Goal: Task Accomplishment & Management: Complete application form

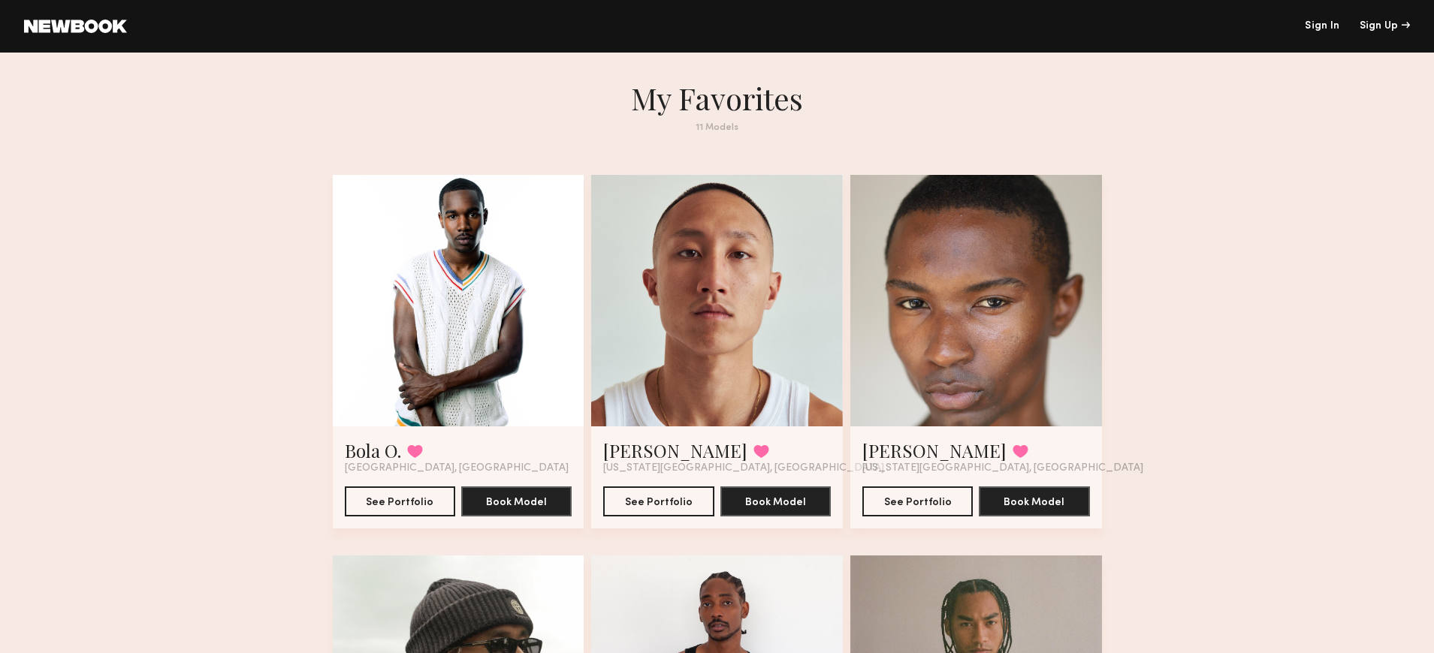
drag, startPoint x: 1201, startPoint y: 374, endPoint x: 1286, endPoint y: 311, distance: 106.3
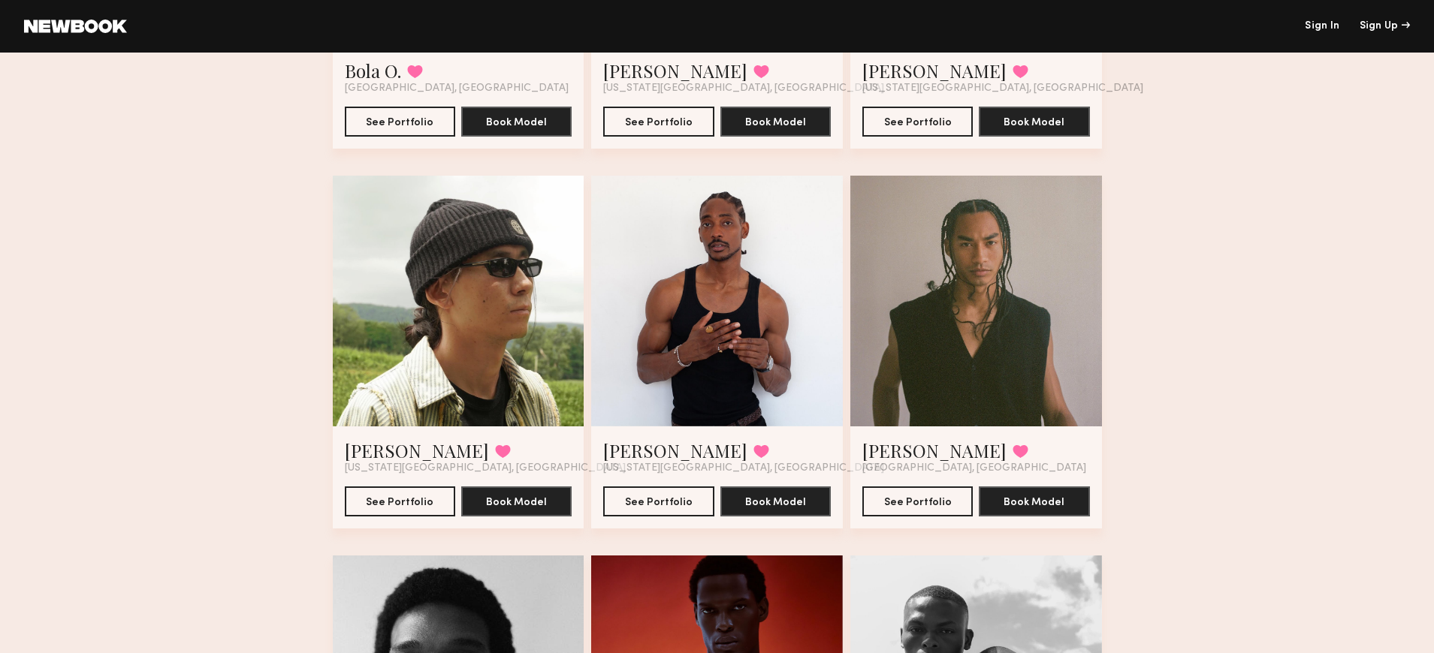
scroll to position [381, 0]
click at [799, 354] on div at bounding box center [717, 301] width 252 height 252
click at [681, 498] on button "See Portfolio" at bounding box center [658, 500] width 110 height 30
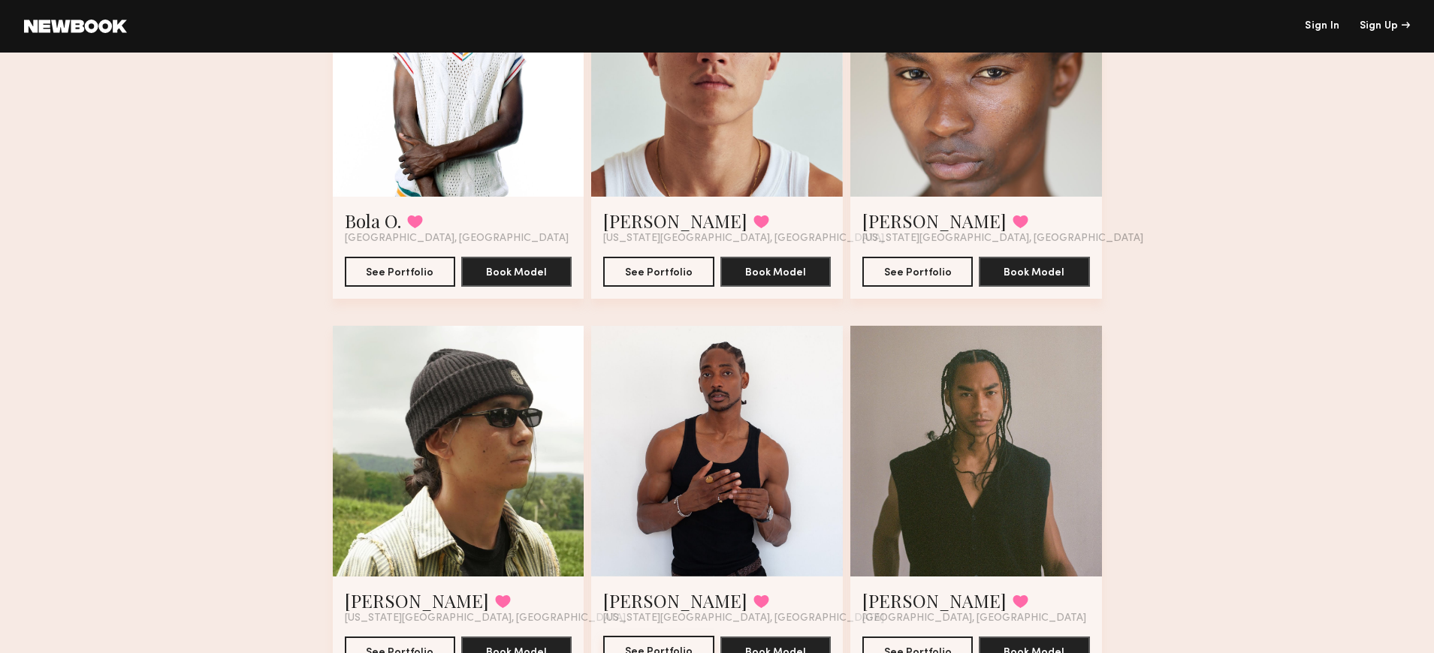
scroll to position [0, 0]
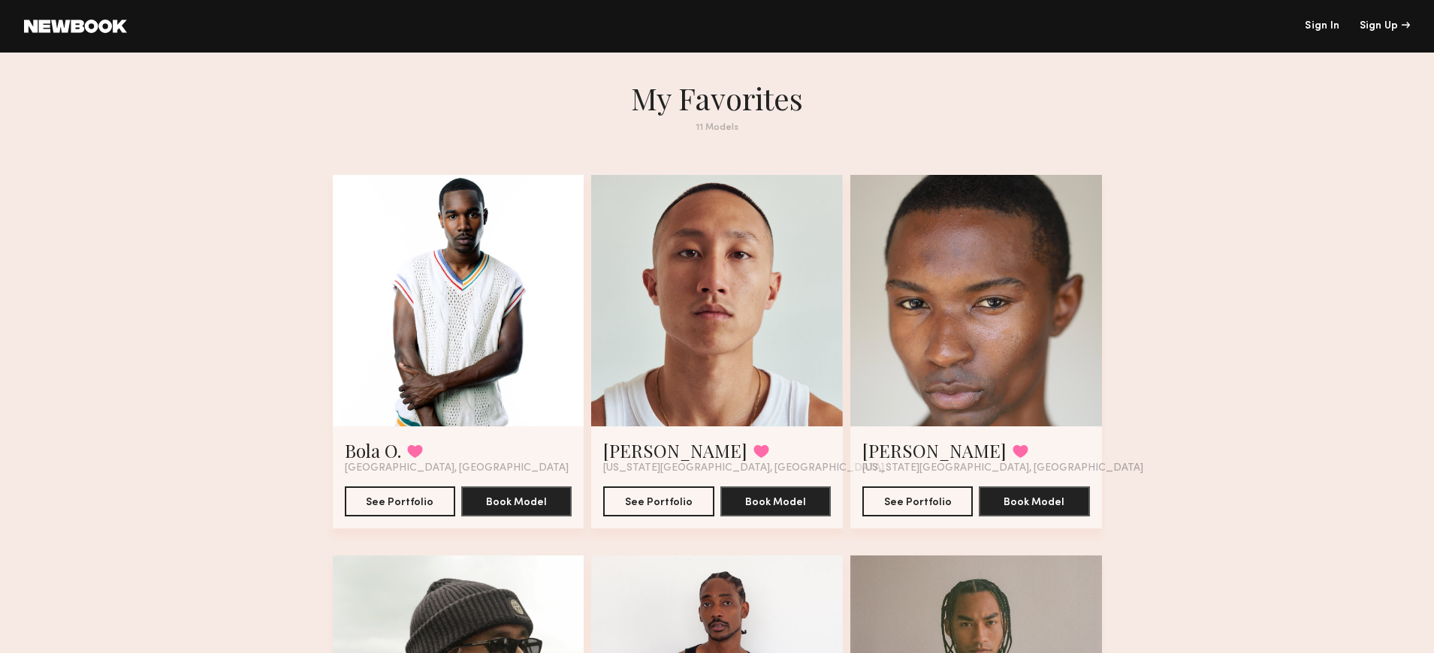
click at [98, 30] on link at bounding box center [75, 27] width 103 height 14
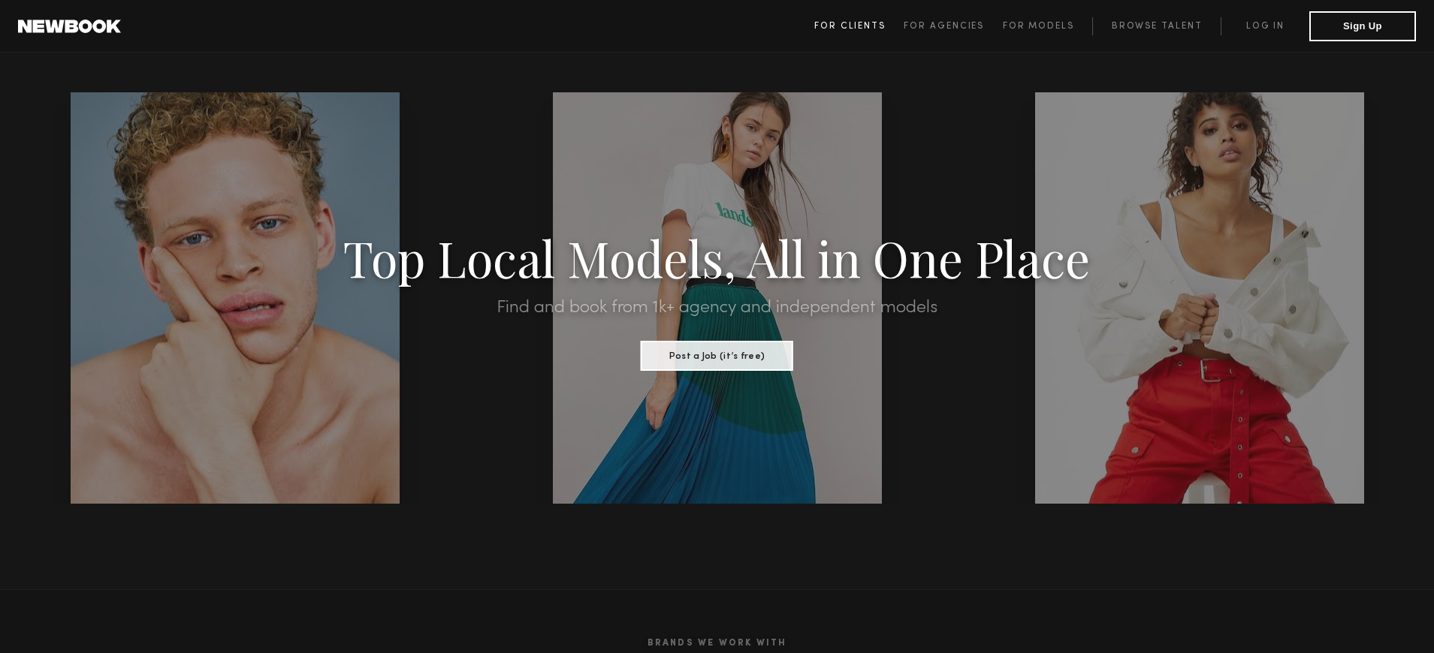
click at [845, 26] on span "For Clients" at bounding box center [849, 26] width 71 height 9
click at [1341, 26] on button "Sign Up" at bounding box center [1362, 26] width 107 height 30
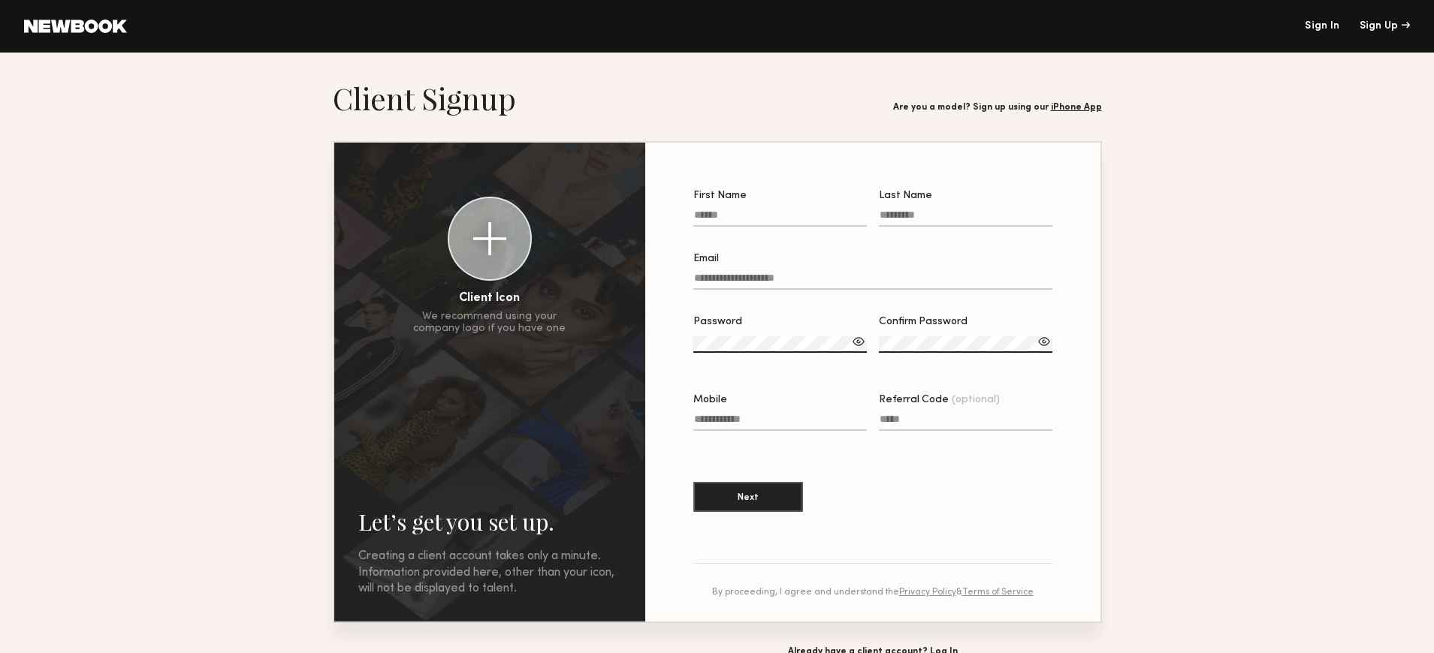
click at [747, 219] on input "First Name" at bounding box center [779, 218] width 173 height 17
type input "*"
type input "********"
click at [906, 218] on input "Last Name" at bounding box center [965, 218] width 173 height 17
type input "********"
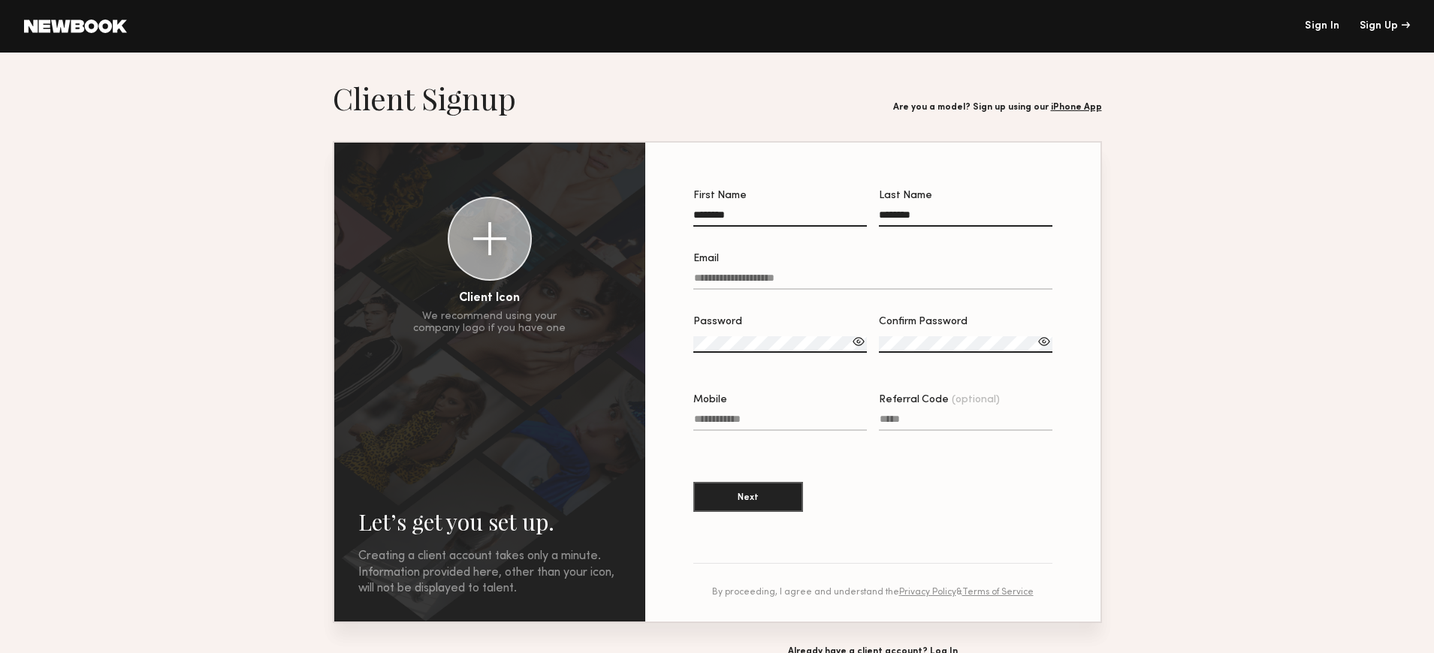
click at [781, 282] on input "Email" at bounding box center [872, 281] width 359 height 17
type input "**********"
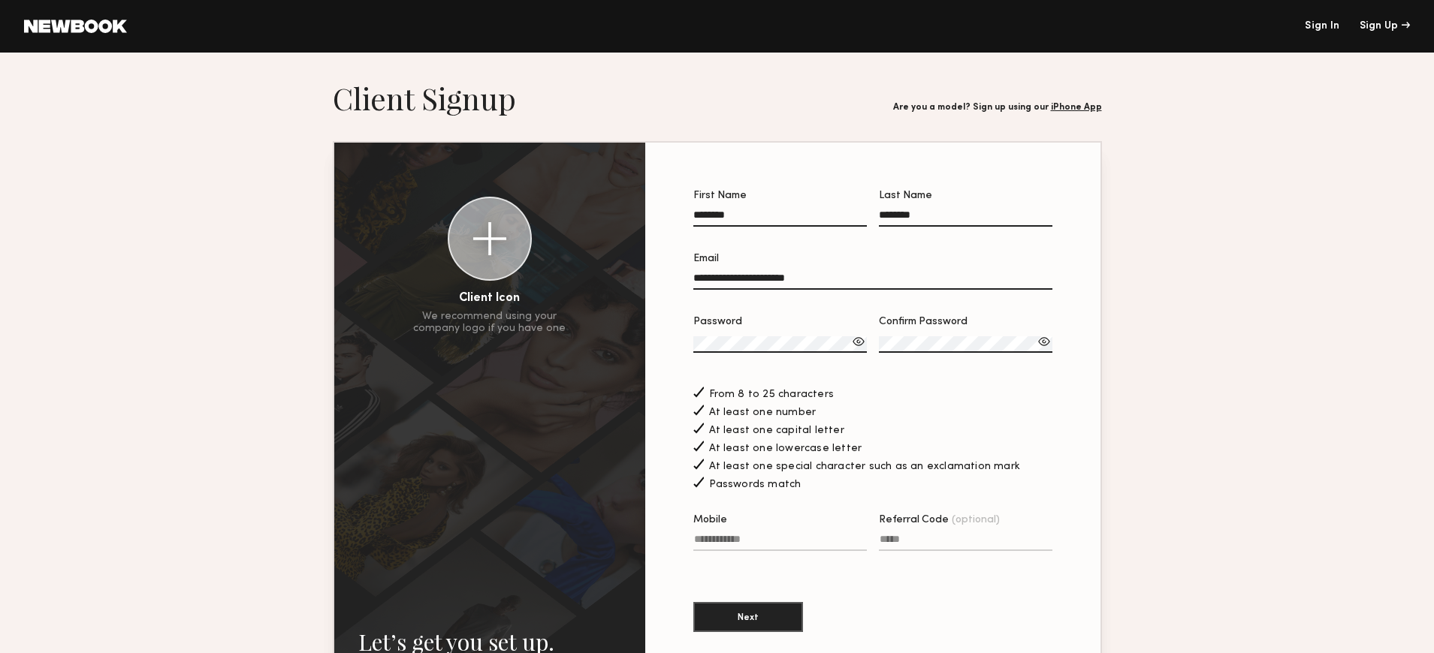
click at [751, 541] on input "Mobile" at bounding box center [779, 542] width 173 height 17
click at [623, 332] on div "**********" at bounding box center [717, 442] width 766 height 599
click at [743, 538] on input "Mobile Invalid phone format" at bounding box center [779, 542] width 173 height 17
type input "**********"
click at [928, 542] on input "Referral Code (optional)" at bounding box center [965, 542] width 173 height 17
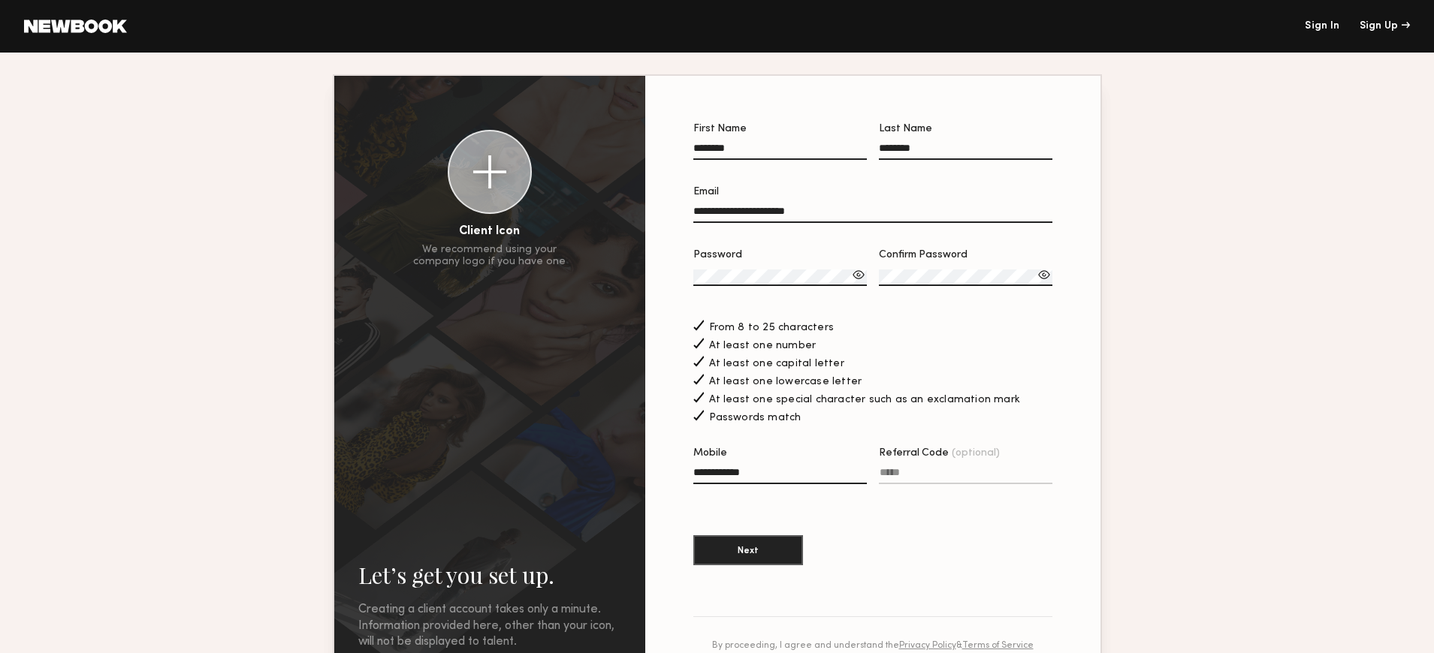
scroll to position [68, 0]
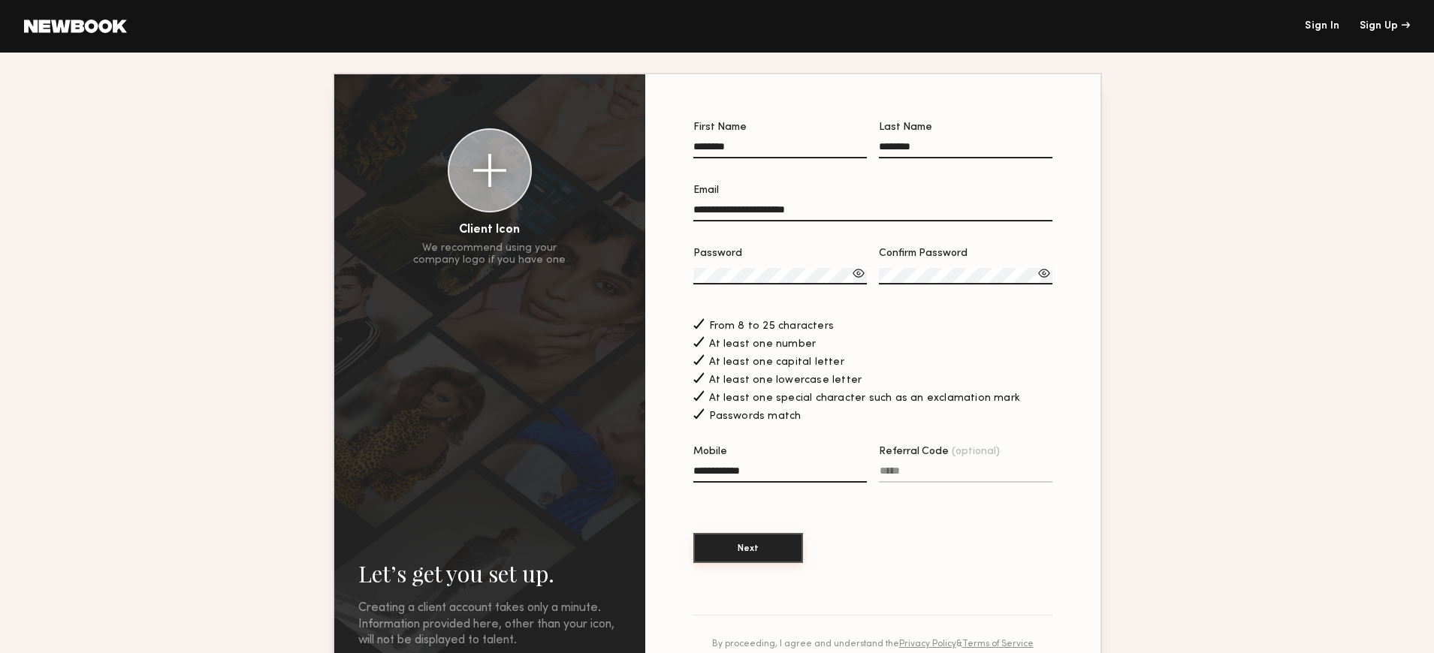
click at [757, 550] on button "Next" at bounding box center [748, 548] width 110 height 30
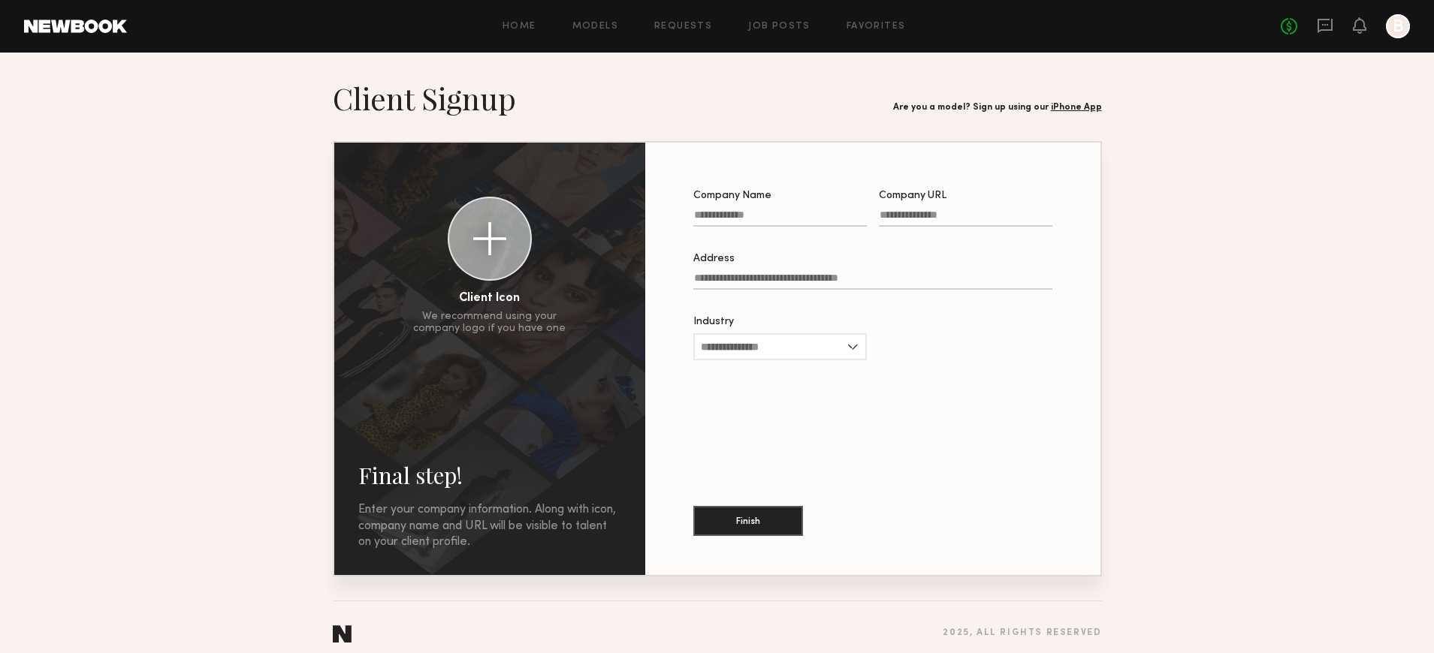
click at [744, 222] on input "Company Name" at bounding box center [779, 218] width 173 height 17
type input "**********"
click at [919, 217] on input "Company URL" at bounding box center [965, 218] width 173 height 17
type input "**********"
click at [774, 279] on input "Address" at bounding box center [872, 281] width 359 height 17
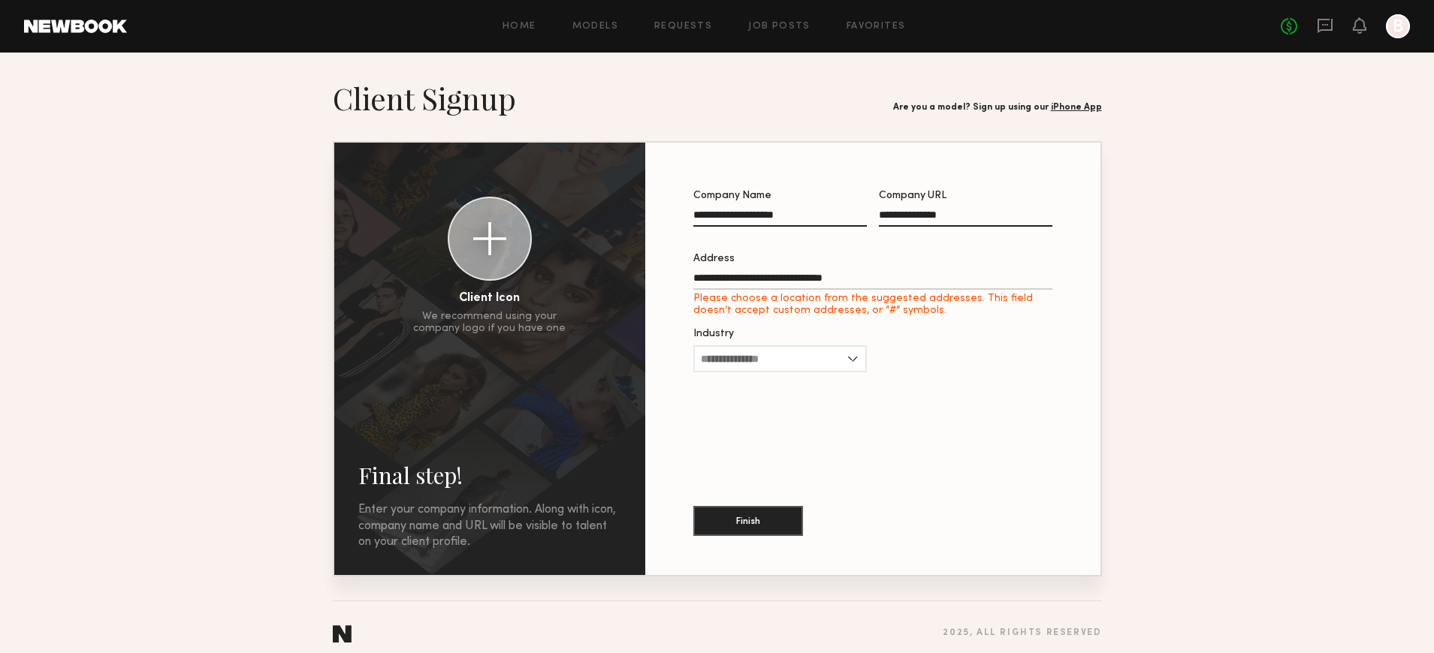
type input "**********"
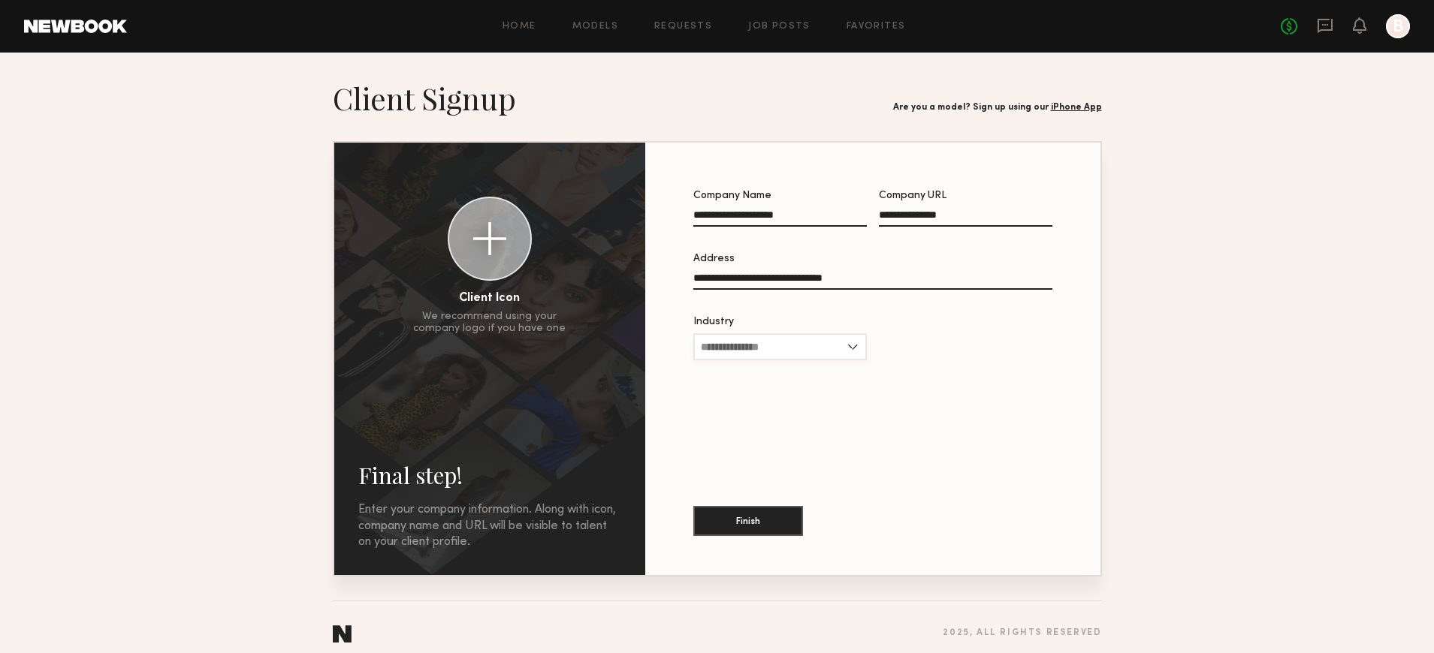
click at [742, 352] on input "Industry" at bounding box center [779, 346] width 173 height 27
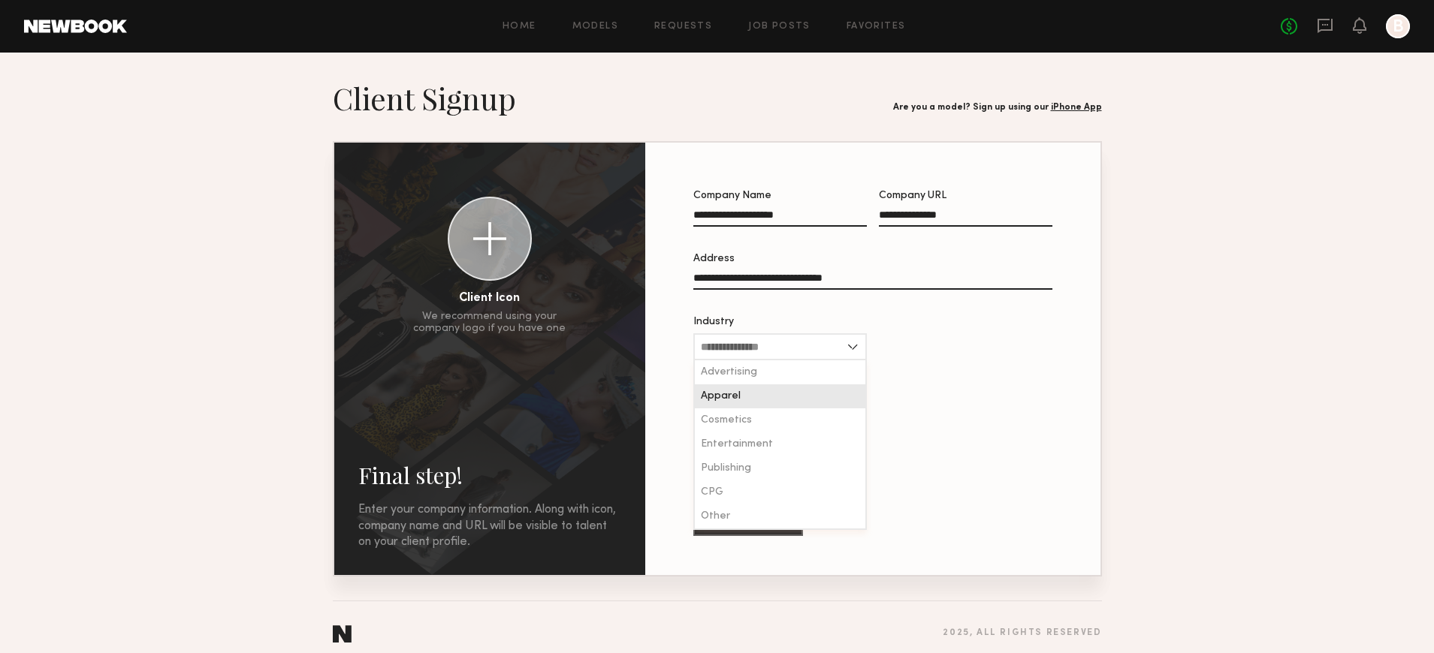
click at [759, 396] on div "Apparel" at bounding box center [780, 397] width 170 height 24
type input "*******"
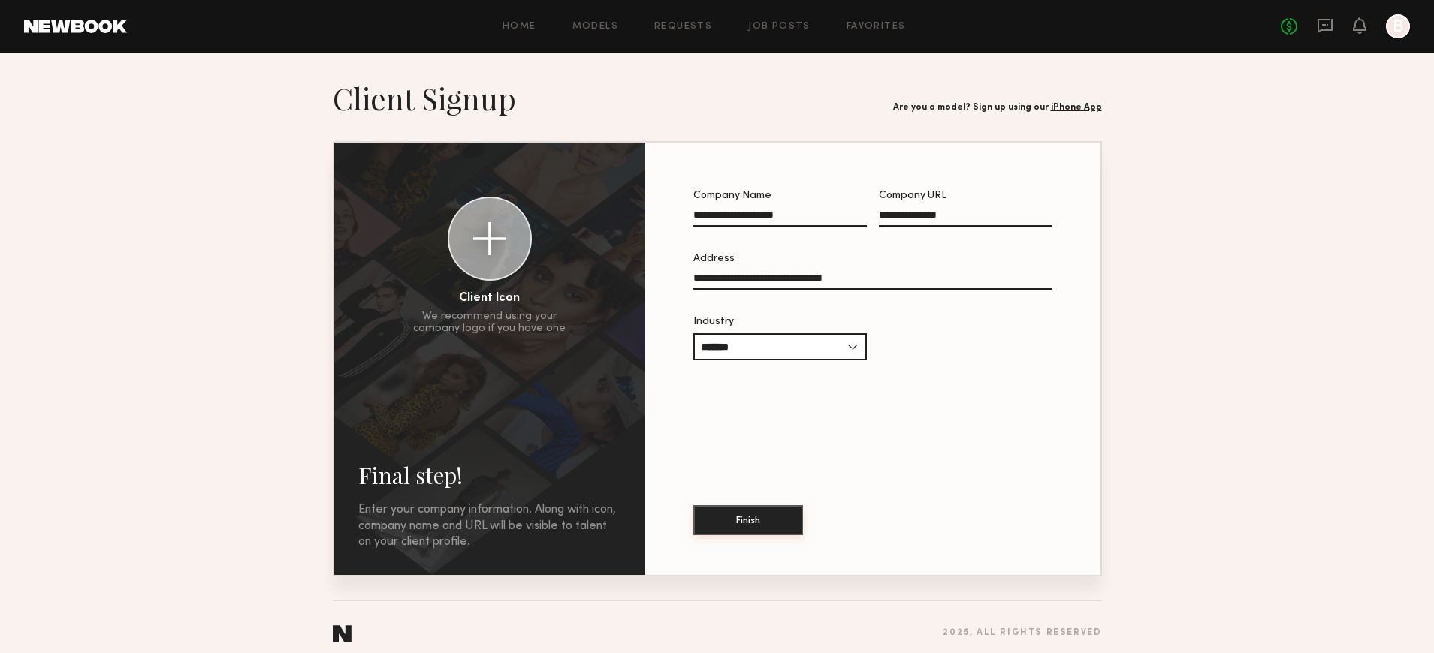
click at [749, 526] on button "Finish" at bounding box center [748, 520] width 110 height 30
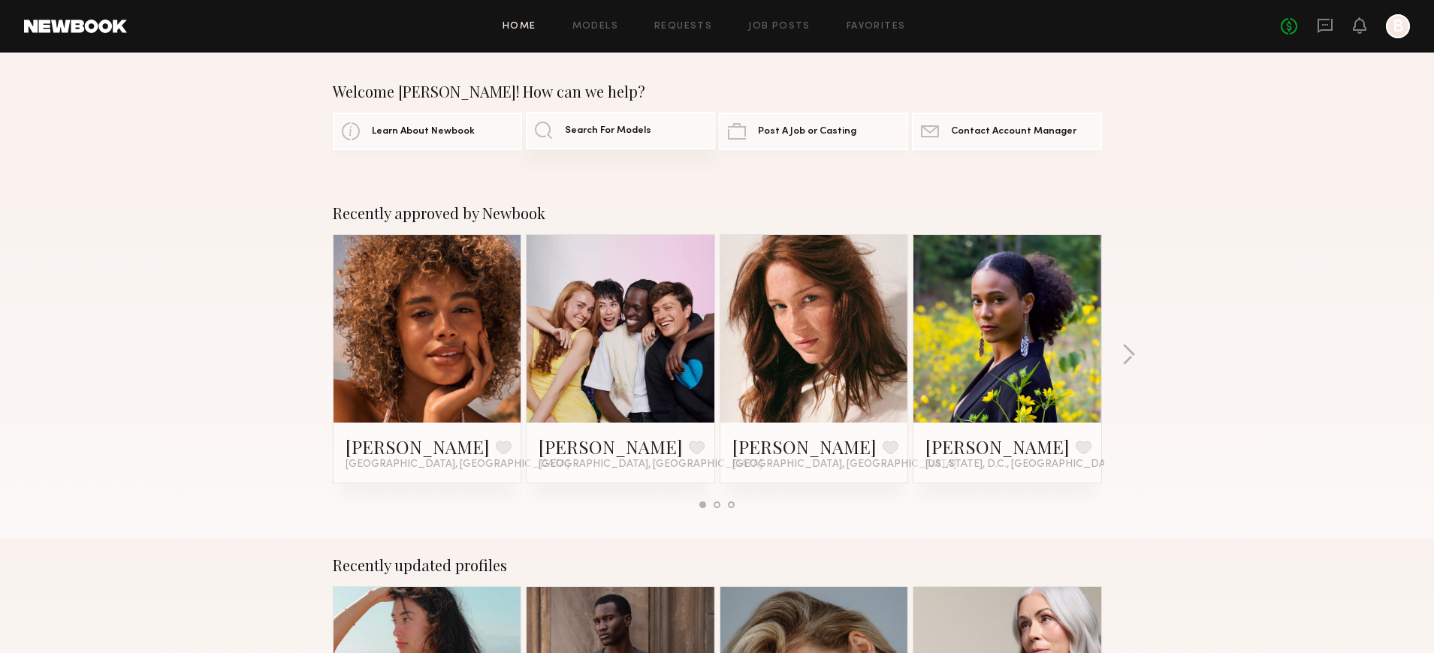
click at [589, 130] on span "Search For Models" at bounding box center [608, 131] width 86 height 10
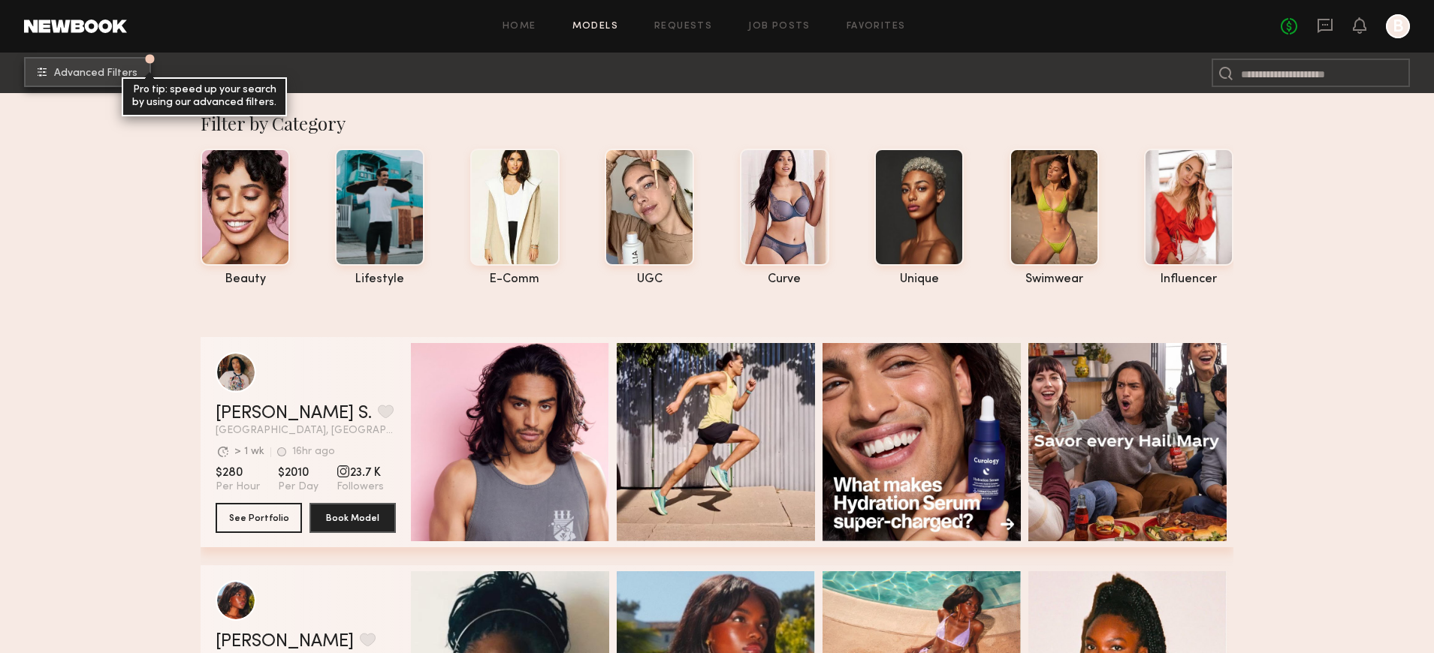
click at [104, 78] on span "Advanced Filters" at bounding box center [95, 73] width 83 height 11
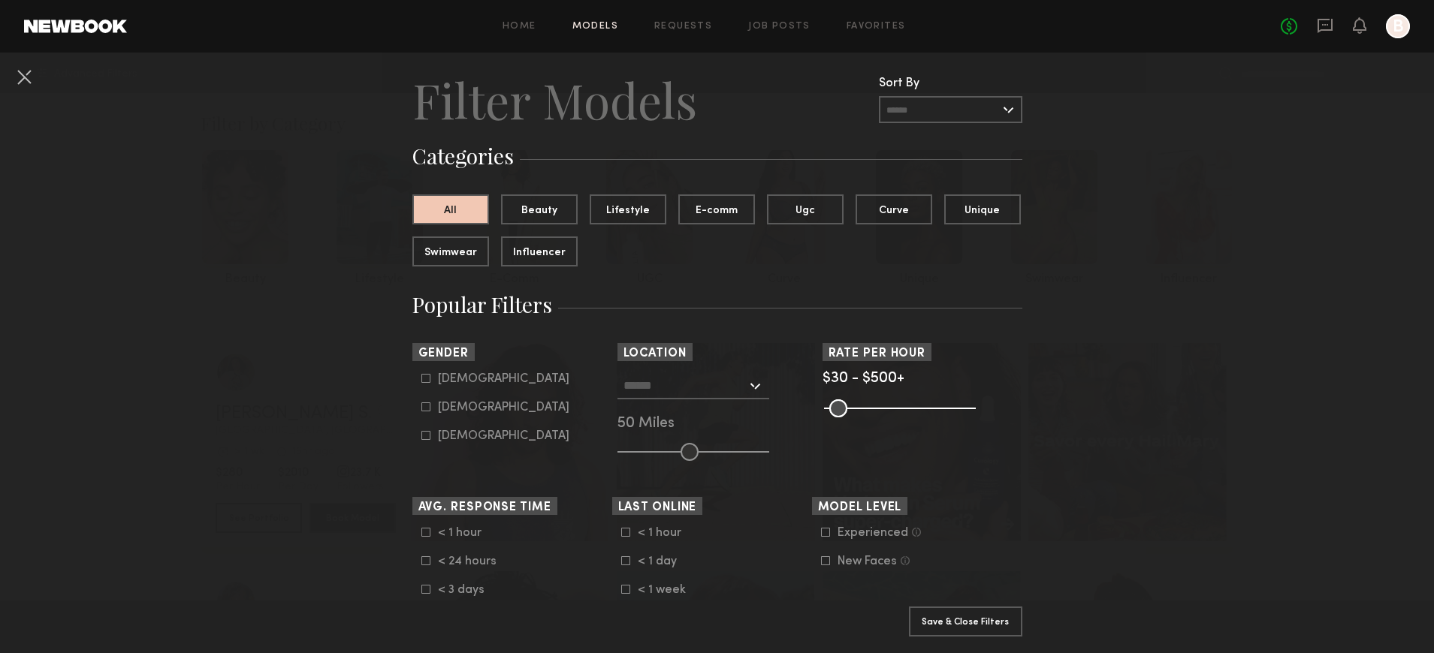
scroll to position [34, 0]
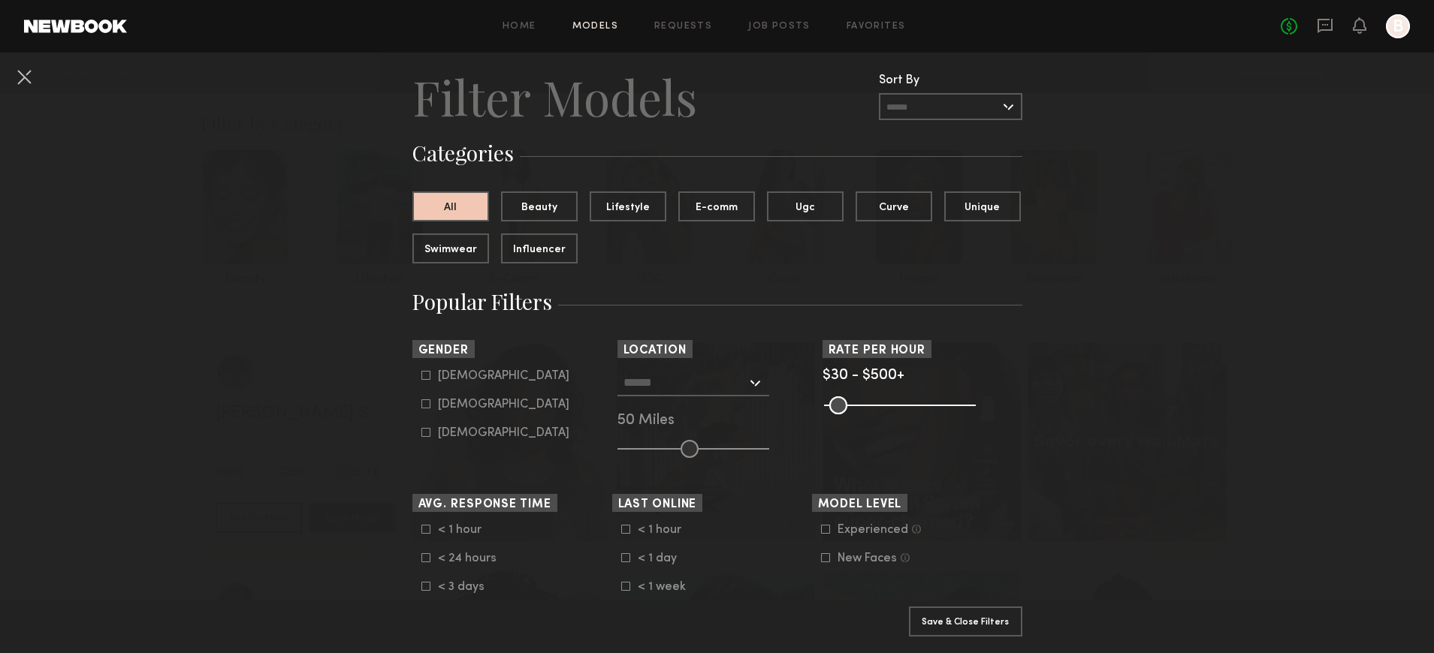
click at [425, 376] on icon at bounding box center [425, 375] width 9 height 9
type input "*"
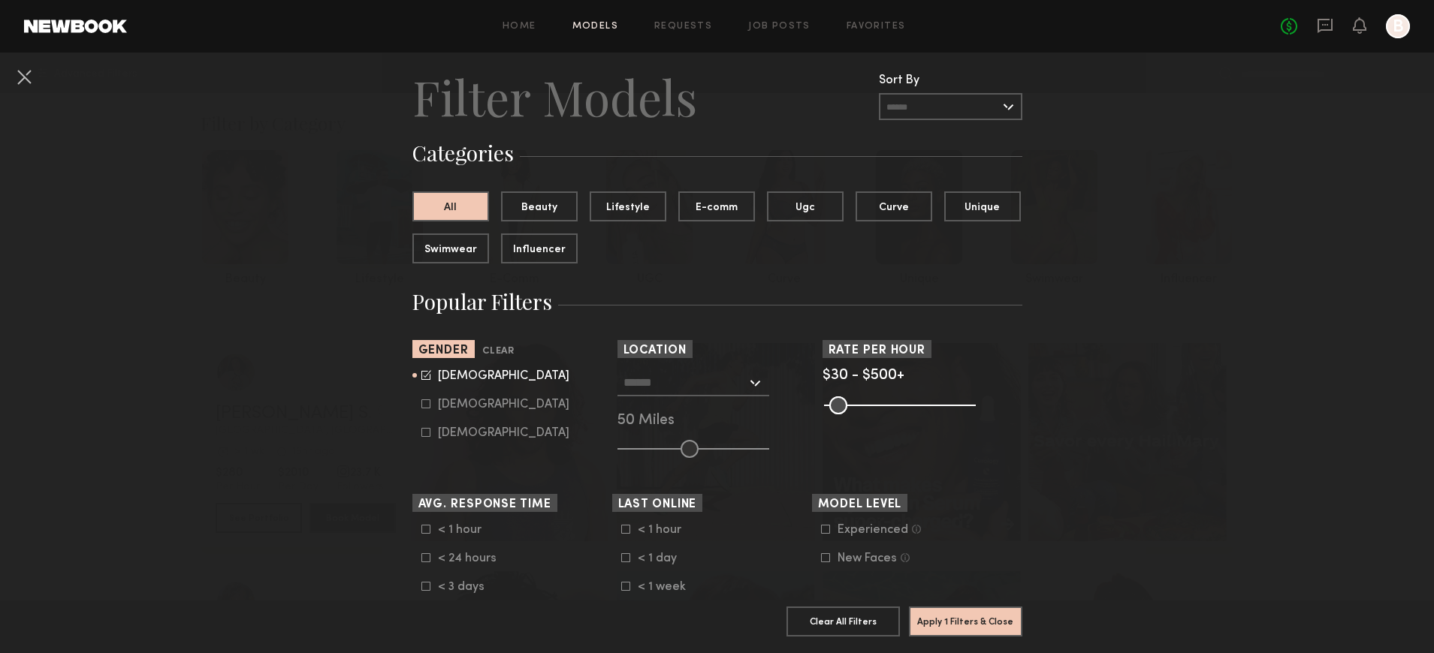
click at [603, 447] on section "Sort By Rate LOW TO HIGH HIGH TO LOW Experience LOW TO HIGH HIGH TO LOW Gender …" at bounding box center [717, 399] width 610 height 118
click at [591, 451] on section "Sort By Rate LOW TO HIGH HIGH TO LOW Experience LOW TO HIGH HIGH TO LOW Gender …" at bounding box center [717, 399] width 610 height 118
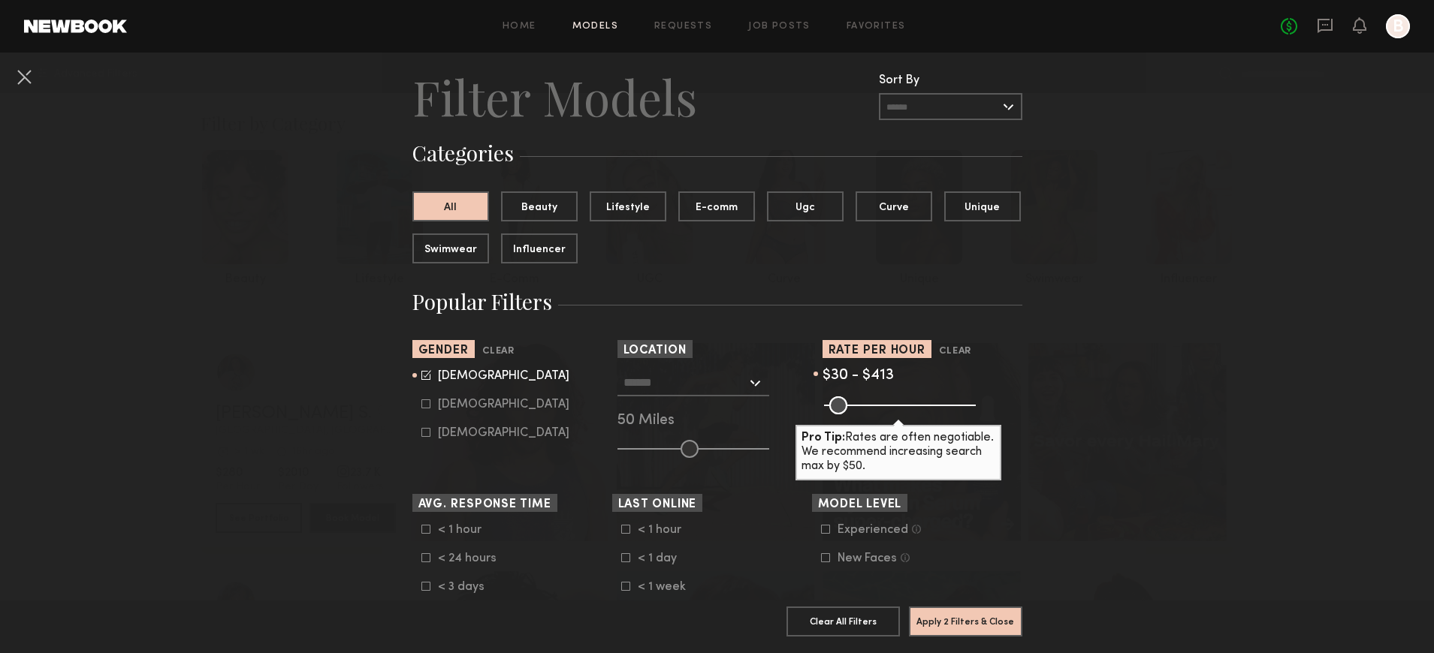
drag, startPoint x: 964, startPoint y: 406, endPoint x: 913, endPoint y: 410, distance: 51.3
click at [900, 407] on common-range-minmax at bounding box center [898, 404] width 152 height 18
drag, startPoint x: 936, startPoint y: 406, endPoint x: 885, endPoint y: 405, distance: 51.1
click at [887, 405] on common-range-minmax at bounding box center [898, 404] width 152 height 18
click at [892, 406] on common-range-minmax at bounding box center [898, 404] width 152 height 18
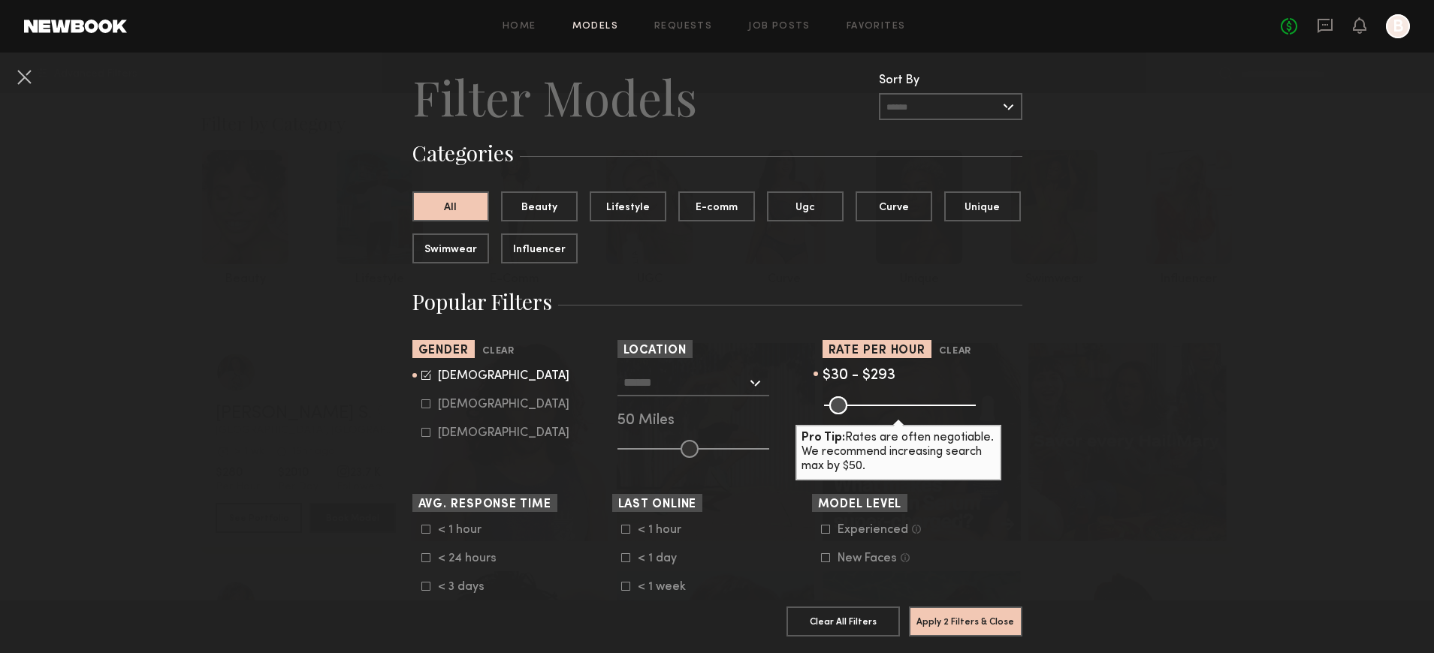
drag, startPoint x: 898, startPoint y: 405, endPoint x: 1000, endPoint y: 401, distance: 101.5
click at [1008, 405] on div "Pro Tip: Rates are often negotiable. We recommend increasing search max by $50." at bounding box center [922, 404] width 200 height 18
click at [911, 406] on input "range" at bounding box center [900, 406] width 152 height 18
drag, startPoint x: 914, startPoint y: 407, endPoint x: 994, endPoint y: 406, distance: 80.4
click at [1011, 409] on div "Pro Tip: Rates are often negotiable. We recommend increasing search max by $50." at bounding box center [922, 404] width 200 height 18
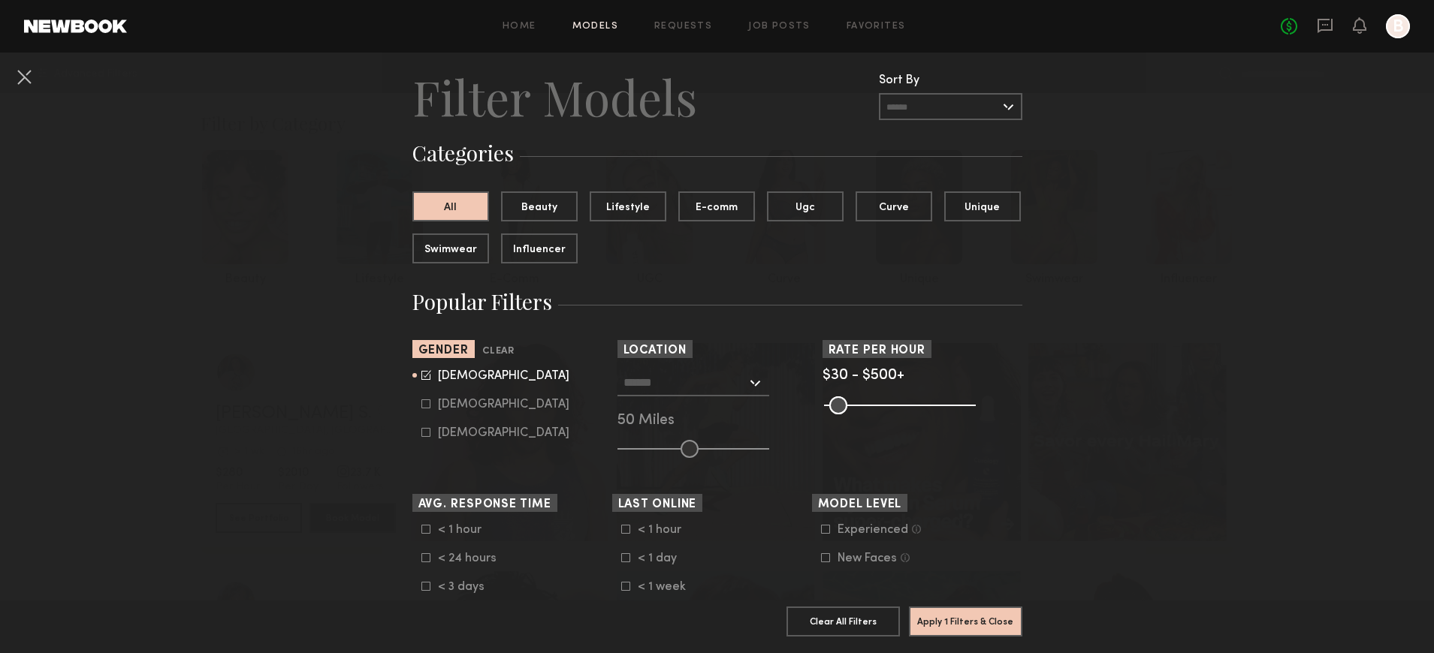
drag, startPoint x: 961, startPoint y: 404, endPoint x: 979, endPoint y: 404, distance: 18.0
click at [982, 404] on div "Pro Tip: Rates are often negotiable. We recommend increasing search max by $50." at bounding box center [922, 404] width 200 height 18
type input "***"
click at [969, 409] on input "range" at bounding box center [900, 406] width 152 height 18
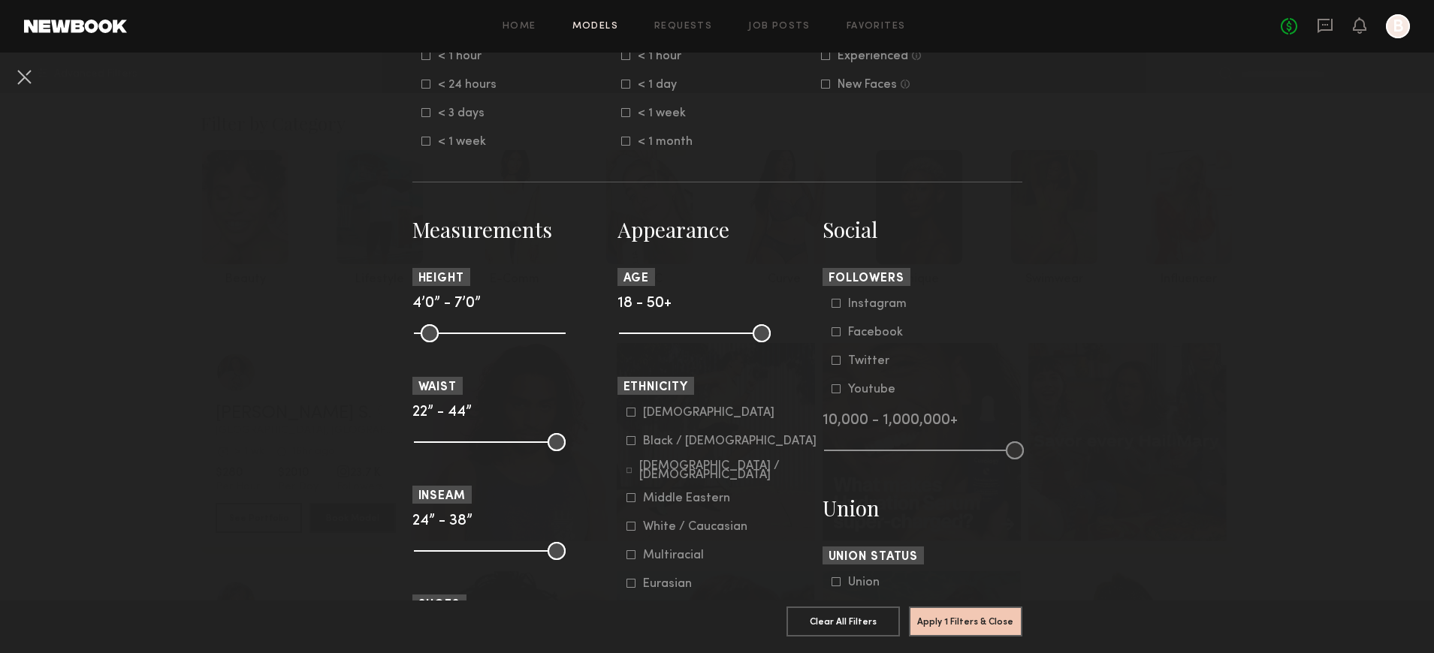
scroll to position [509, 0]
drag, startPoint x: 543, startPoint y: 445, endPoint x: 481, endPoint y: 445, distance: 62.3
type input "**"
click at [480, 445] on input "range" at bounding box center [490, 441] width 152 height 18
drag, startPoint x: 424, startPoint y: 442, endPoint x: 455, endPoint y: 442, distance: 30.8
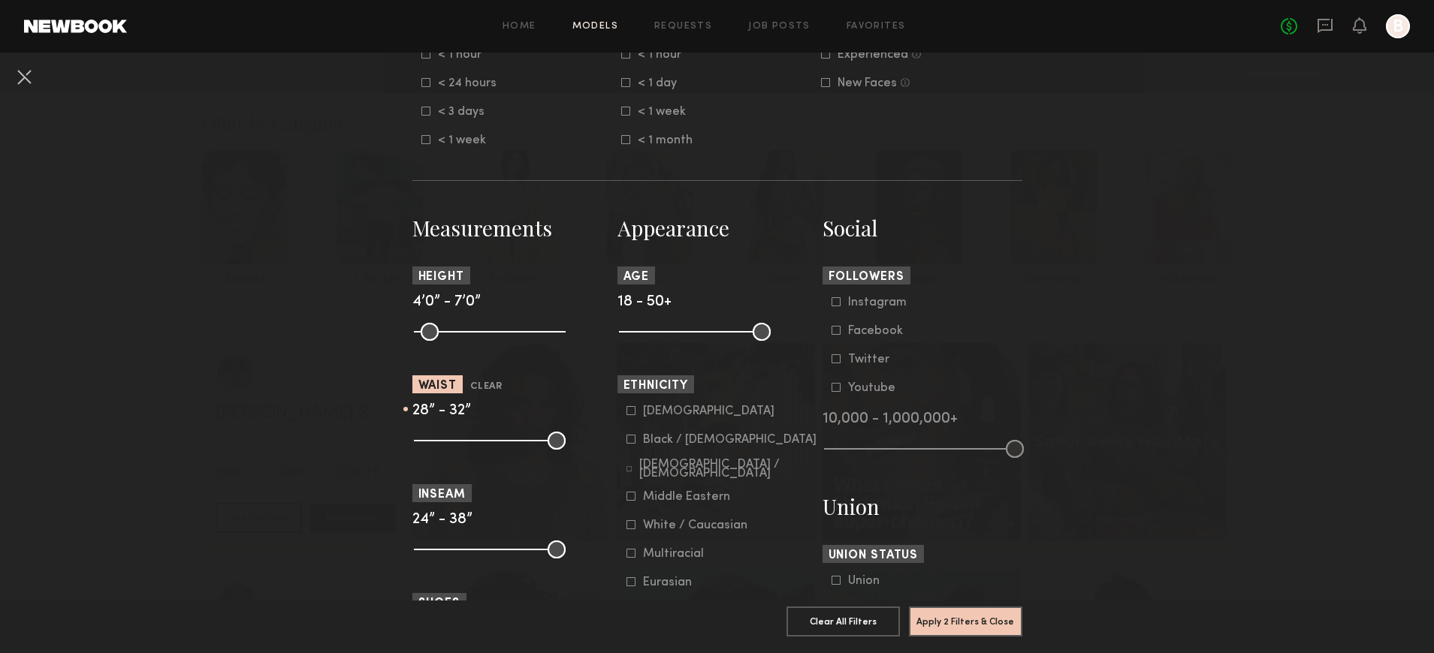
type input "**"
click at [456, 441] on input "range" at bounding box center [490, 441] width 152 height 18
drag, startPoint x: 427, startPoint y: 330, endPoint x: 502, endPoint y: 338, distance: 74.7
type input "**"
click at [503, 338] on input "range" at bounding box center [490, 332] width 152 height 18
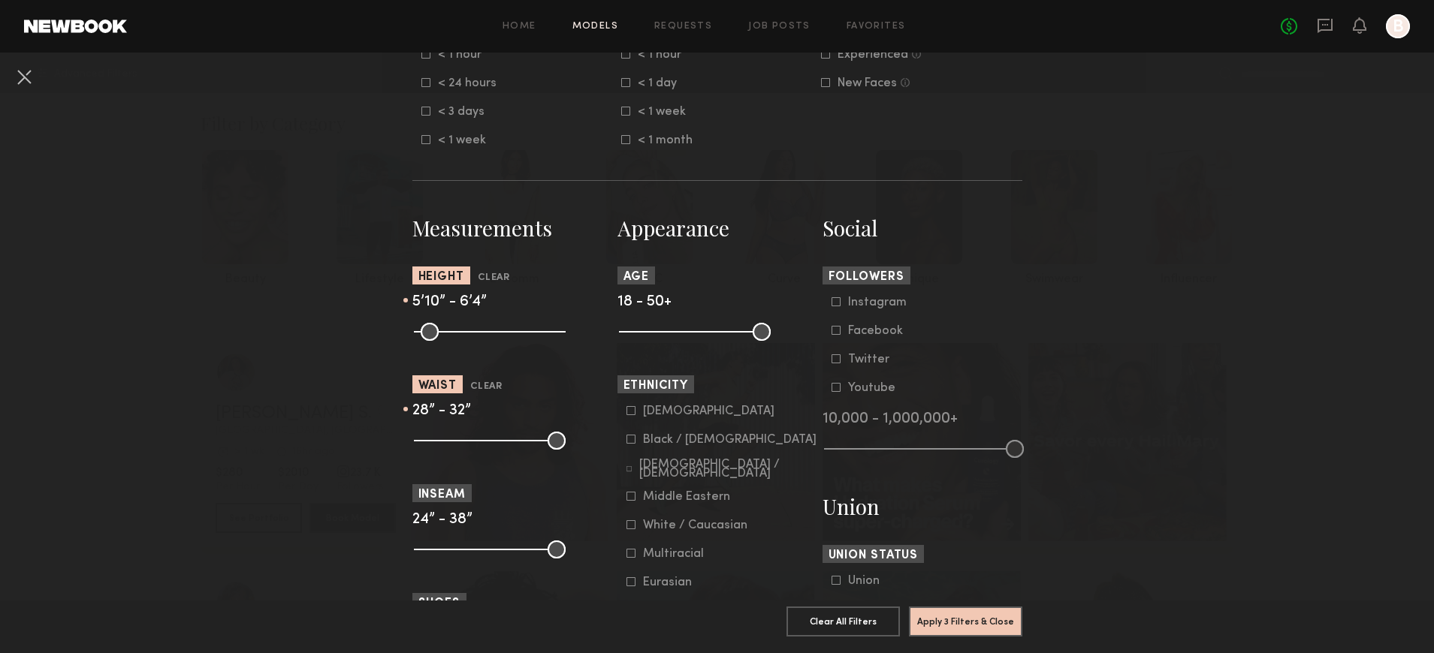
drag, startPoint x: 563, startPoint y: 333, endPoint x: 526, endPoint y: 338, distance: 37.9
type input "**"
click at [526, 337] on input "range" at bounding box center [490, 332] width 152 height 18
drag, startPoint x: 762, startPoint y: 330, endPoint x: 775, endPoint y: 330, distance: 12.8
click at [774, 330] on div at bounding box center [717, 330] width 200 height 18
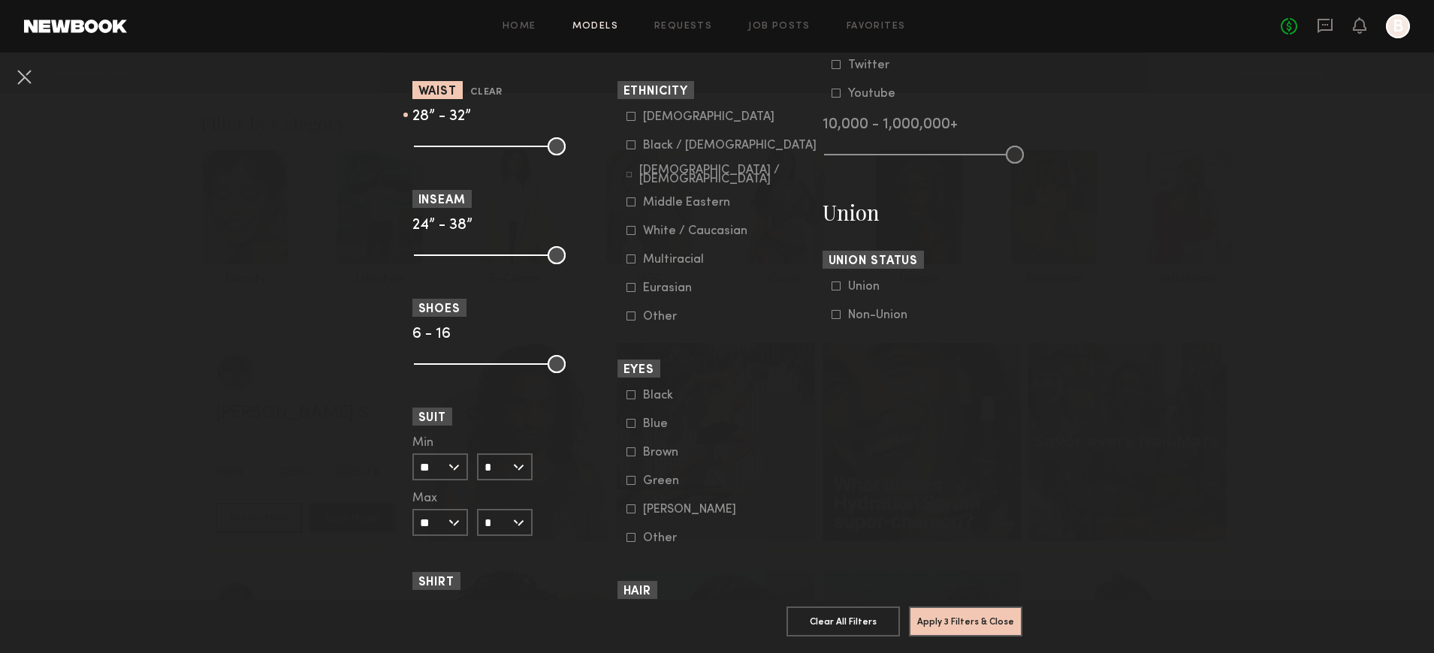
scroll to position [813, 0]
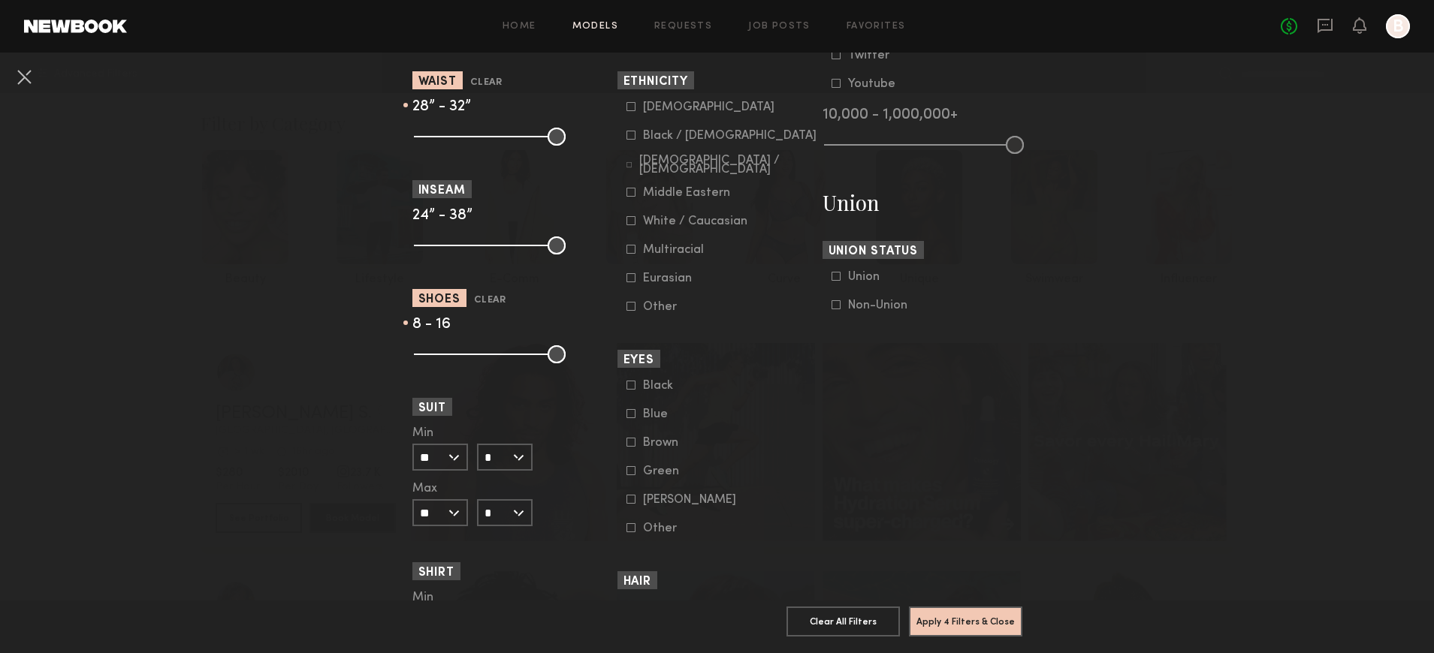
drag, startPoint x: 425, startPoint y: 355, endPoint x: 483, endPoint y: 360, distance: 58.1
click at [492, 357] on common-range-minmax at bounding box center [488, 353] width 152 height 18
drag, startPoint x: 446, startPoint y: 354, endPoint x: 499, endPoint y: 357, distance: 53.4
click at [500, 357] on common-range-minmax at bounding box center [488, 353] width 152 height 18
type input "*"
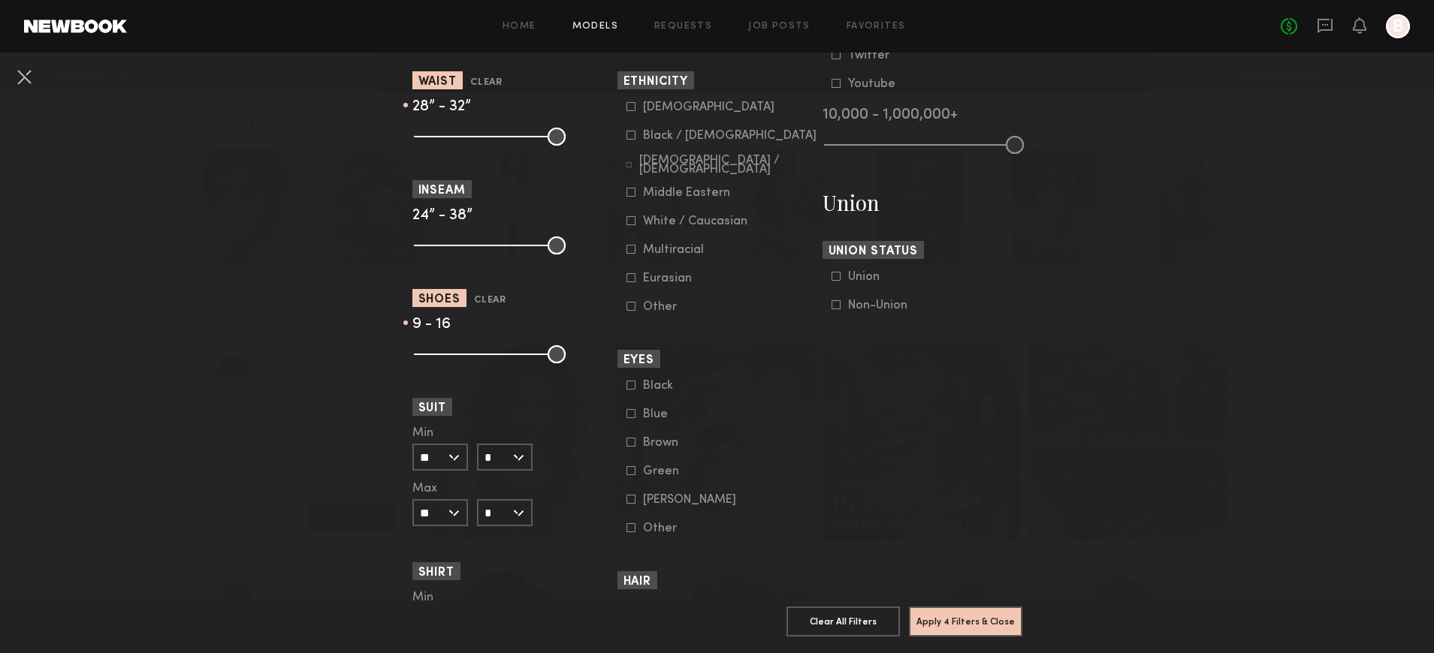
click at [460, 356] on input "range" at bounding box center [490, 354] width 152 height 18
drag, startPoint x: 555, startPoint y: 355, endPoint x: 520, endPoint y: 356, distance: 35.3
type input "**"
click at [517, 354] on input "range" at bounding box center [490, 354] width 152 height 18
click at [513, 418] on nb-browse-filter "Suit Min ** 34 35 36 37 38 39 40 41 42 43 44 45 46 Max ** 34 35 36 37 38 39 40 …" at bounding box center [512, 462] width 200 height 128
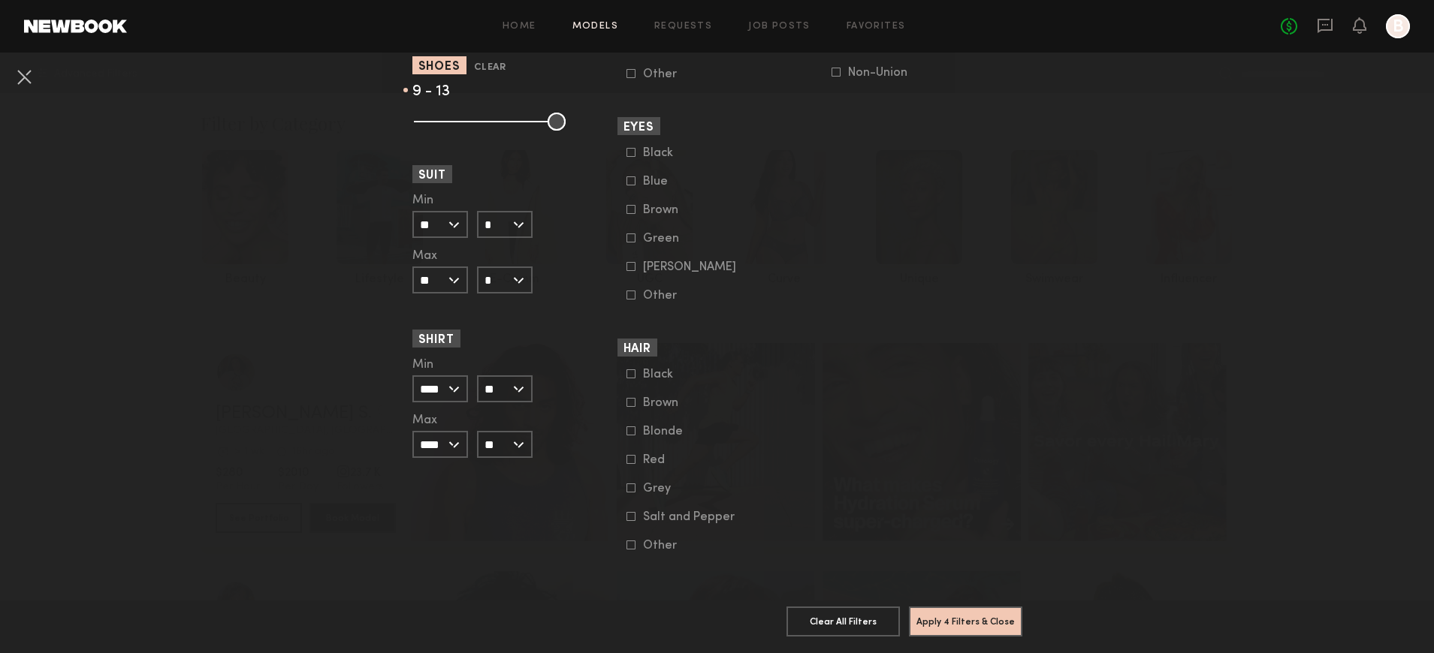
scroll to position [1055, 0]
click at [943, 621] on button "Apply 4 Filters & Close" at bounding box center [965, 621] width 113 height 30
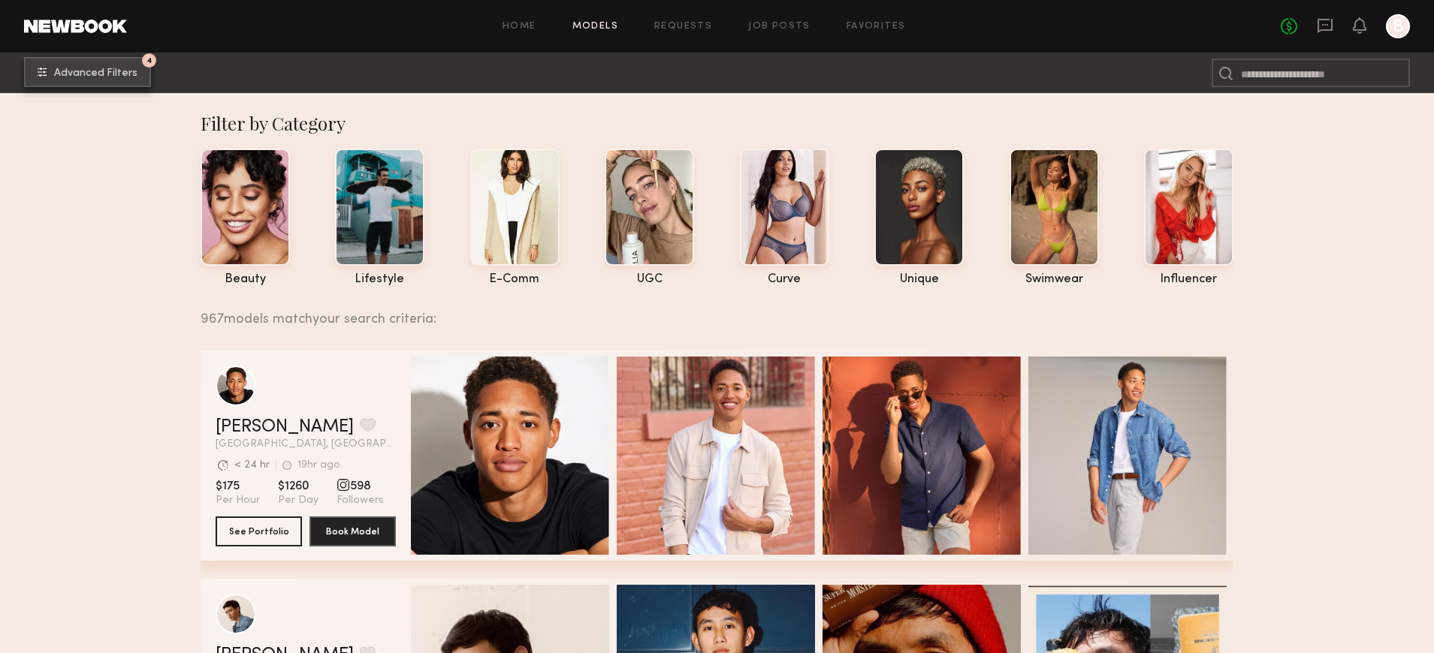
click at [107, 71] on span "Advanced Filters" at bounding box center [95, 73] width 83 height 11
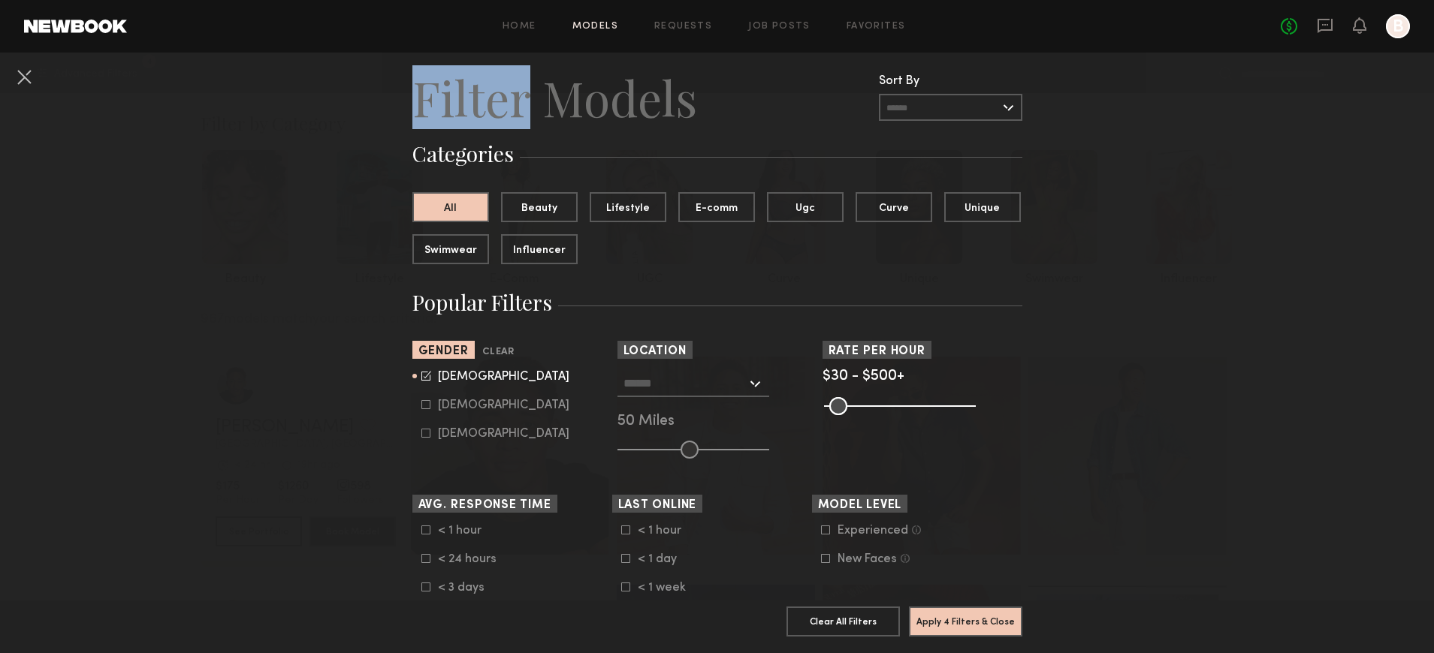
scroll to position [39, 0]
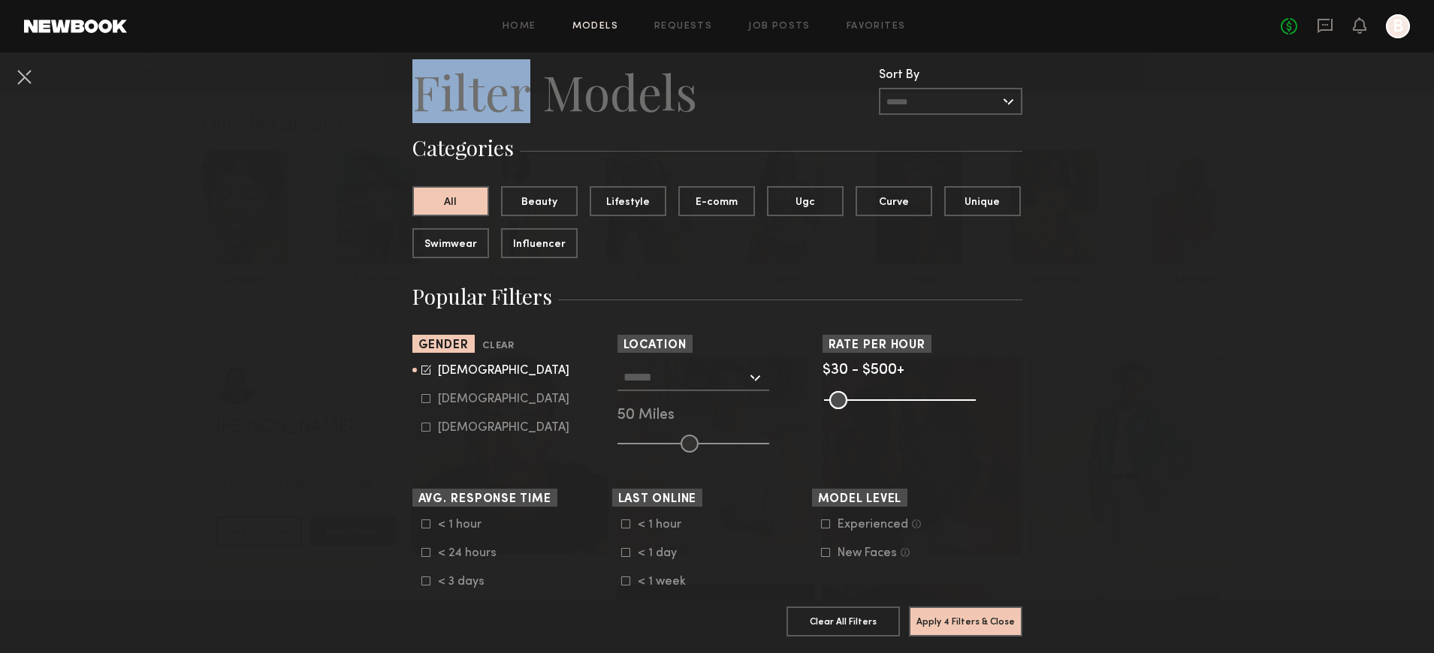
click at [664, 381] on input "text" at bounding box center [684, 377] width 123 height 26
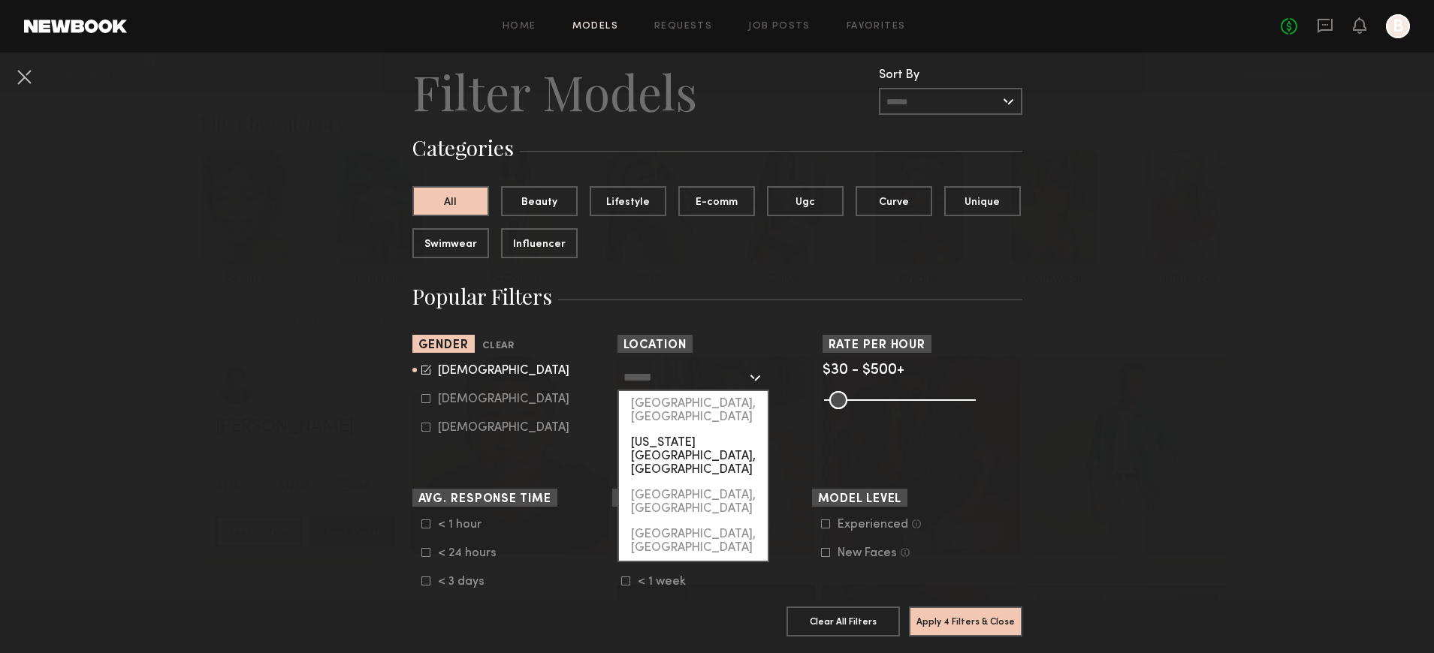
click at [694, 430] on div "[US_STATE][GEOGRAPHIC_DATA], [GEOGRAPHIC_DATA]" at bounding box center [693, 456] width 149 height 53
type input "**********"
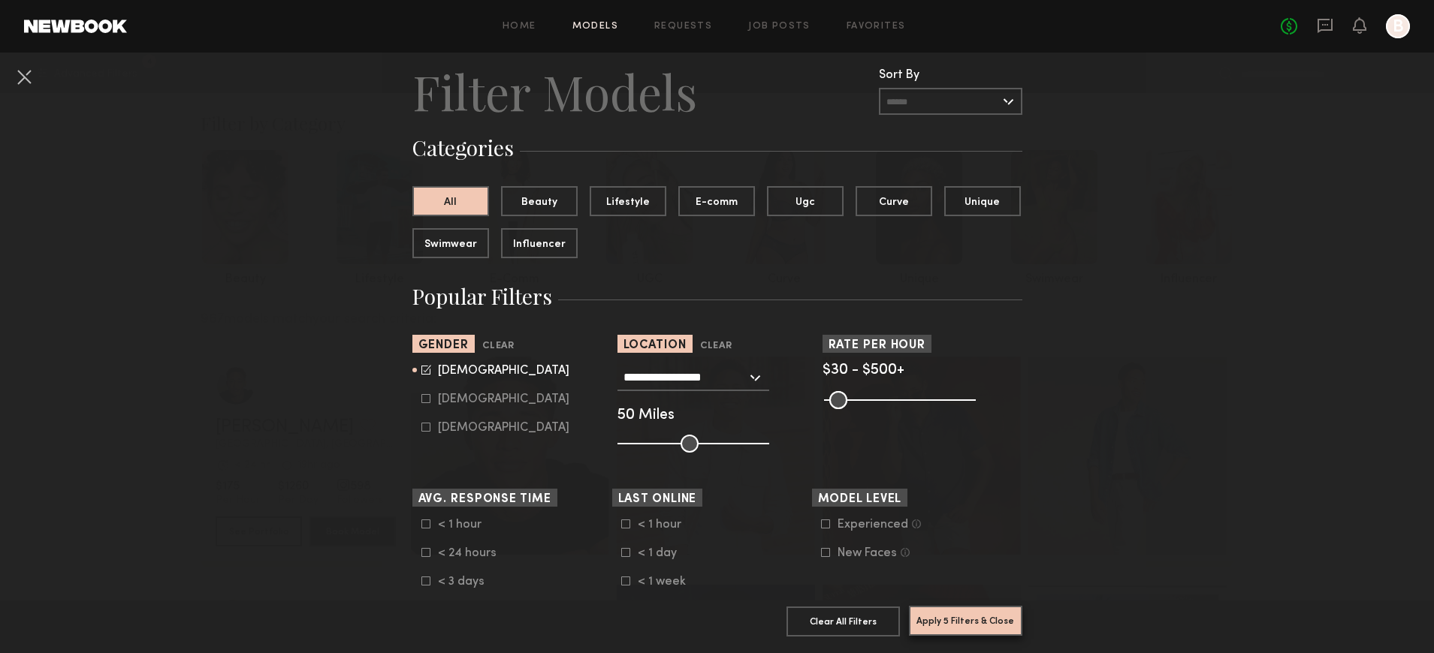
click at [970, 621] on button "Apply 5 Filters & Close" at bounding box center [965, 621] width 113 height 30
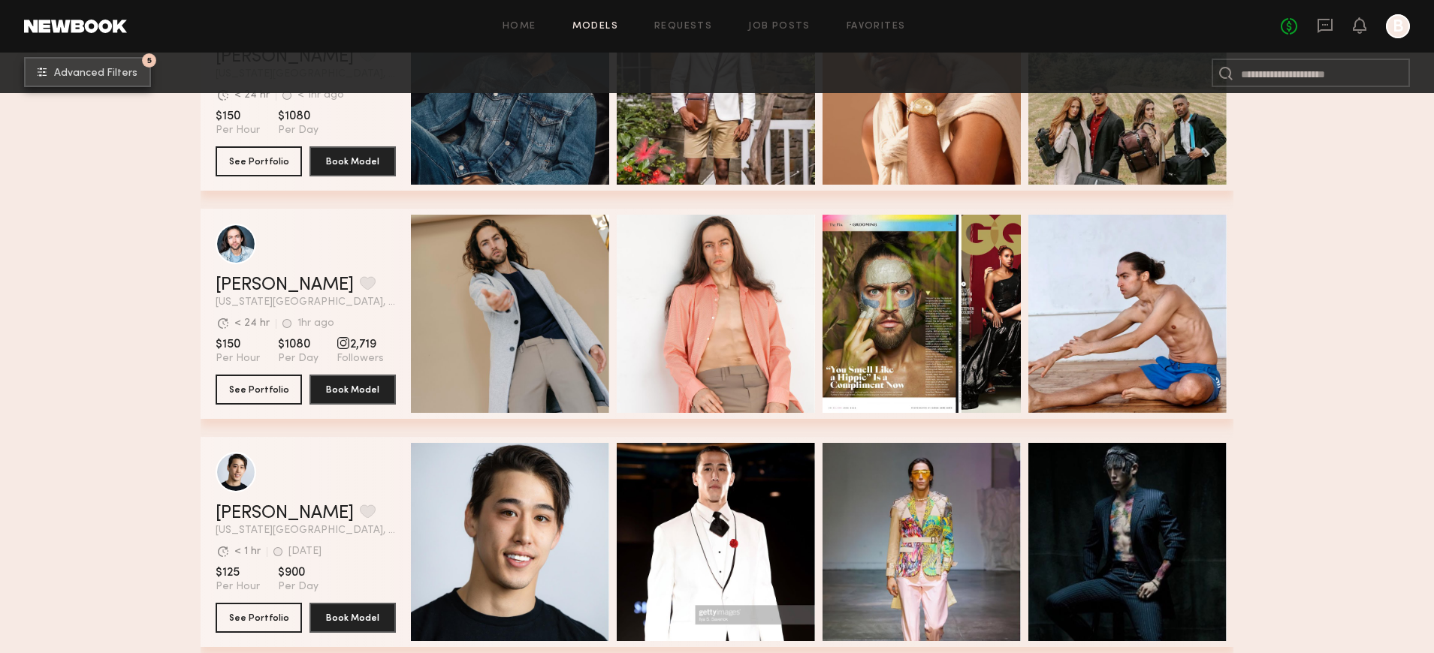
scroll to position [2396, 0]
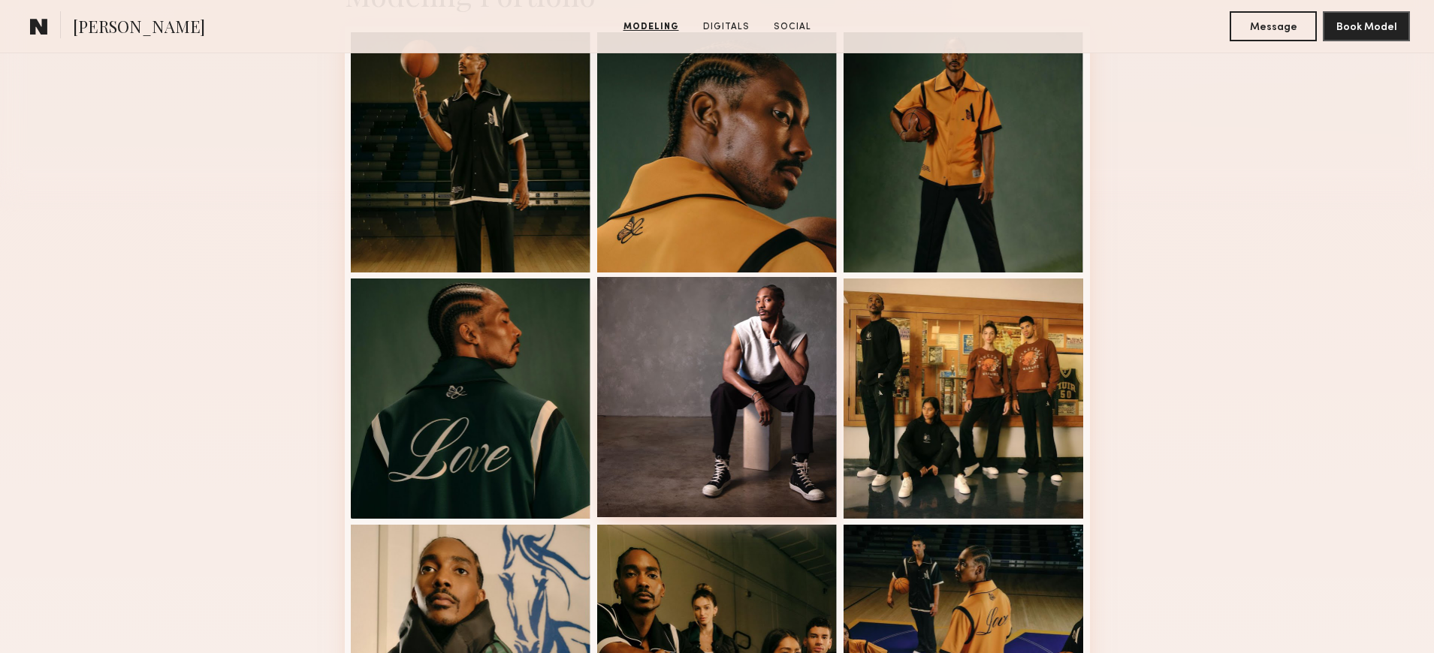
scroll to position [412, 0]
click at [747, 386] on div at bounding box center [717, 396] width 240 height 240
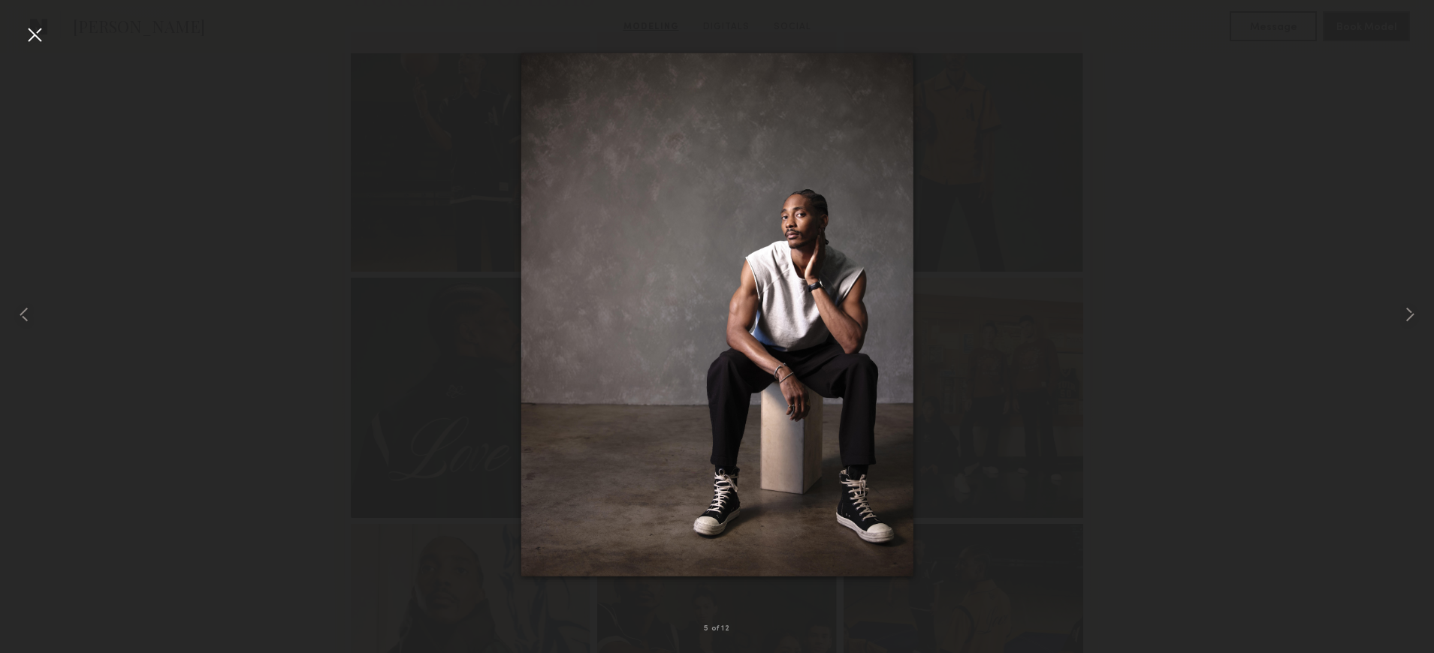
click at [1223, 214] on div at bounding box center [717, 314] width 1434 height 581
click at [1413, 314] on common-icon at bounding box center [1410, 315] width 24 height 24
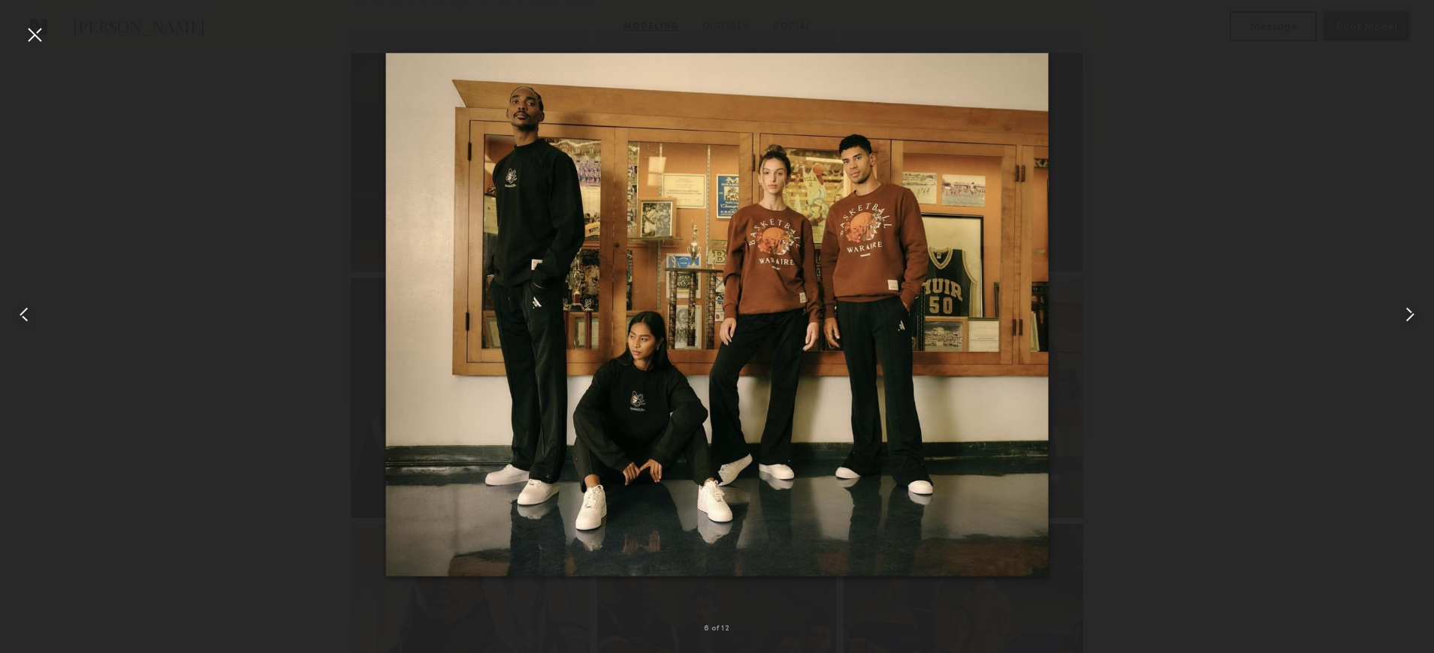
click at [1410, 316] on common-icon at bounding box center [1410, 315] width 24 height 24
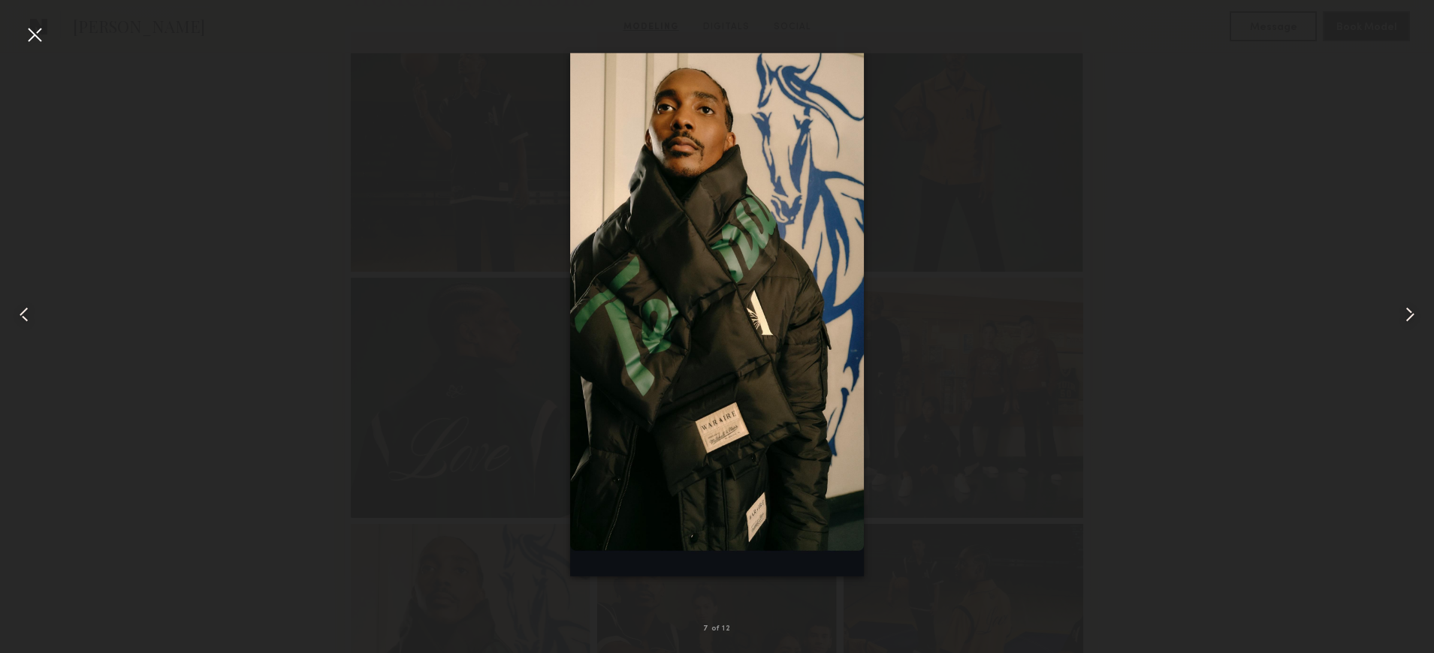
click at [1410, 316] on common-icon at bounding box center [1410, 315] width 24 height 24
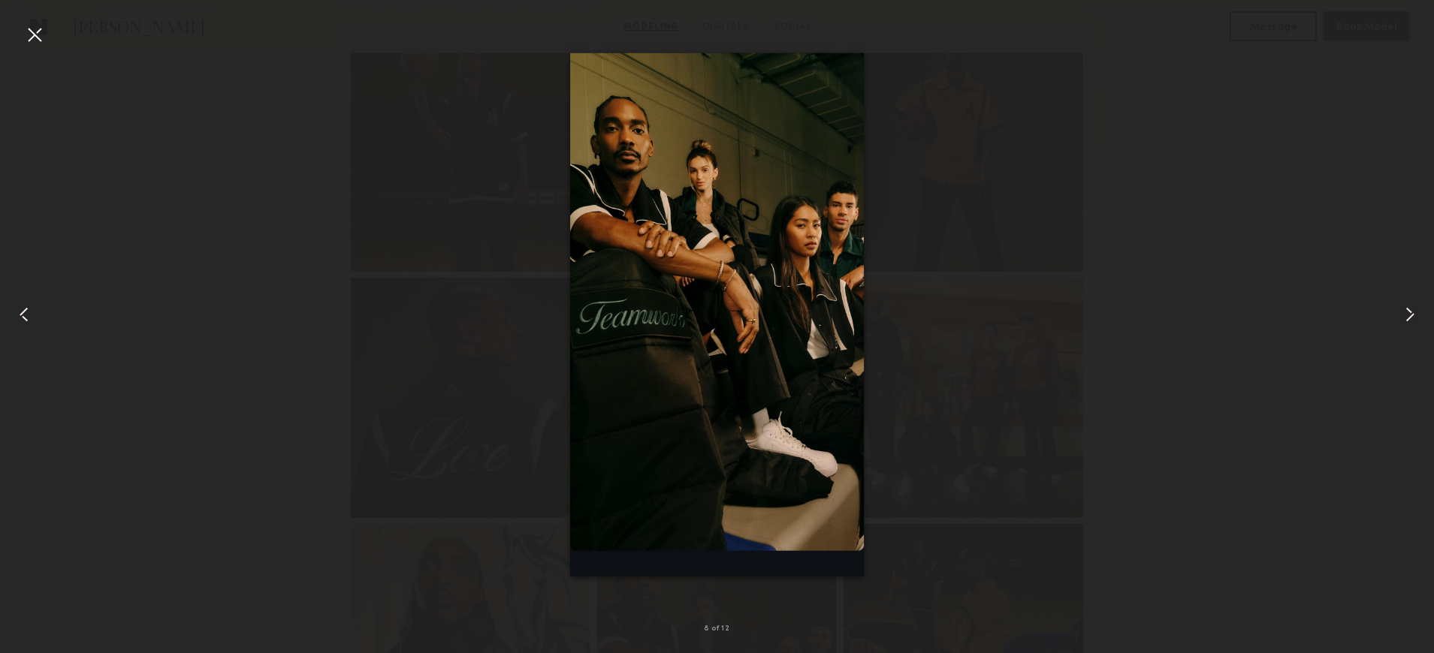
click at [1410, 318] on common-icon at bounding box center [1410, 315] width 24 height 24
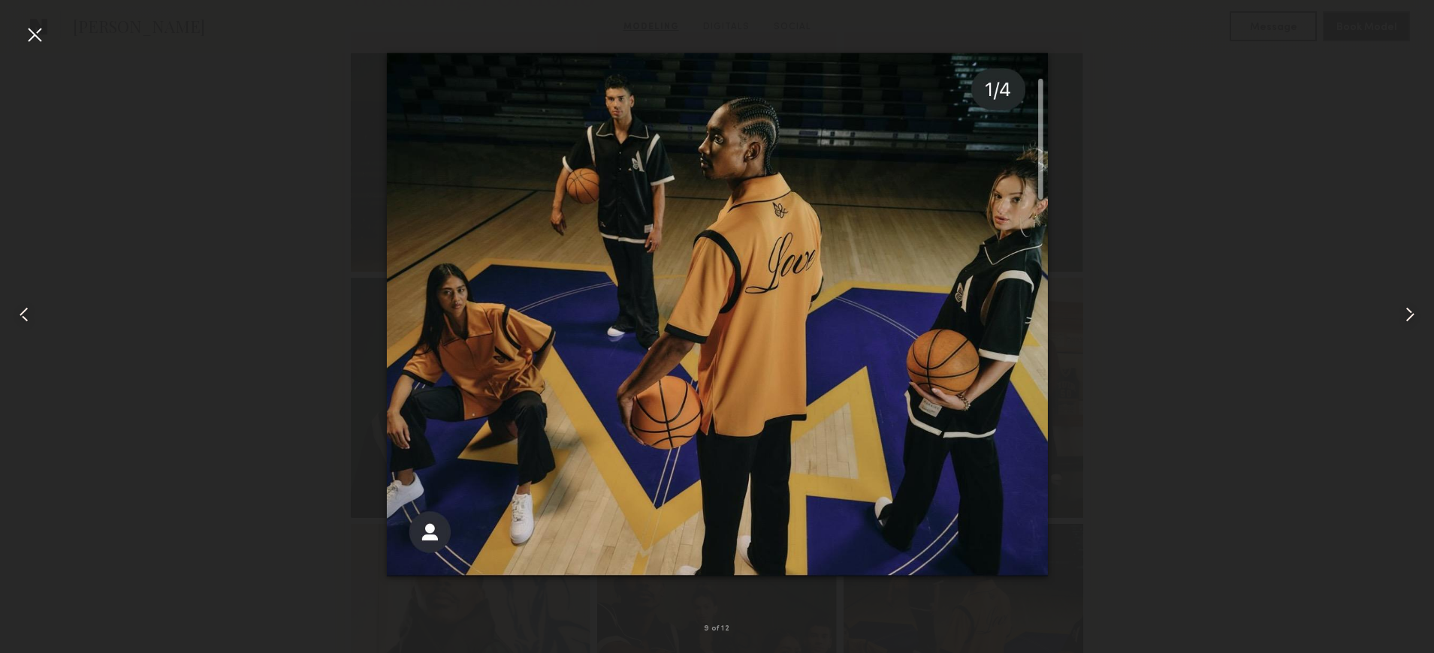
click at [1410, 319] on common-icon at bounding box center [1410, 315] width 24 height 24
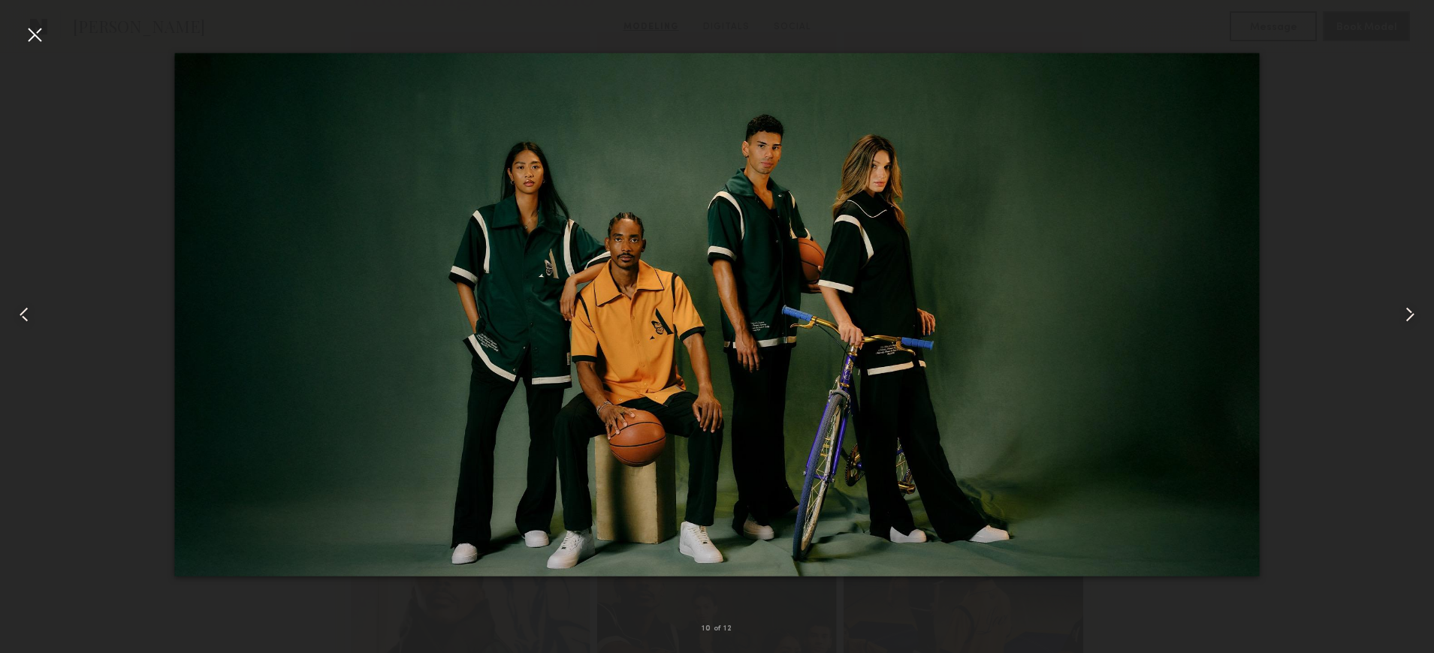
click at [1410, 319] on common-icon at bounding box center [1410, 315] width 24 height 24
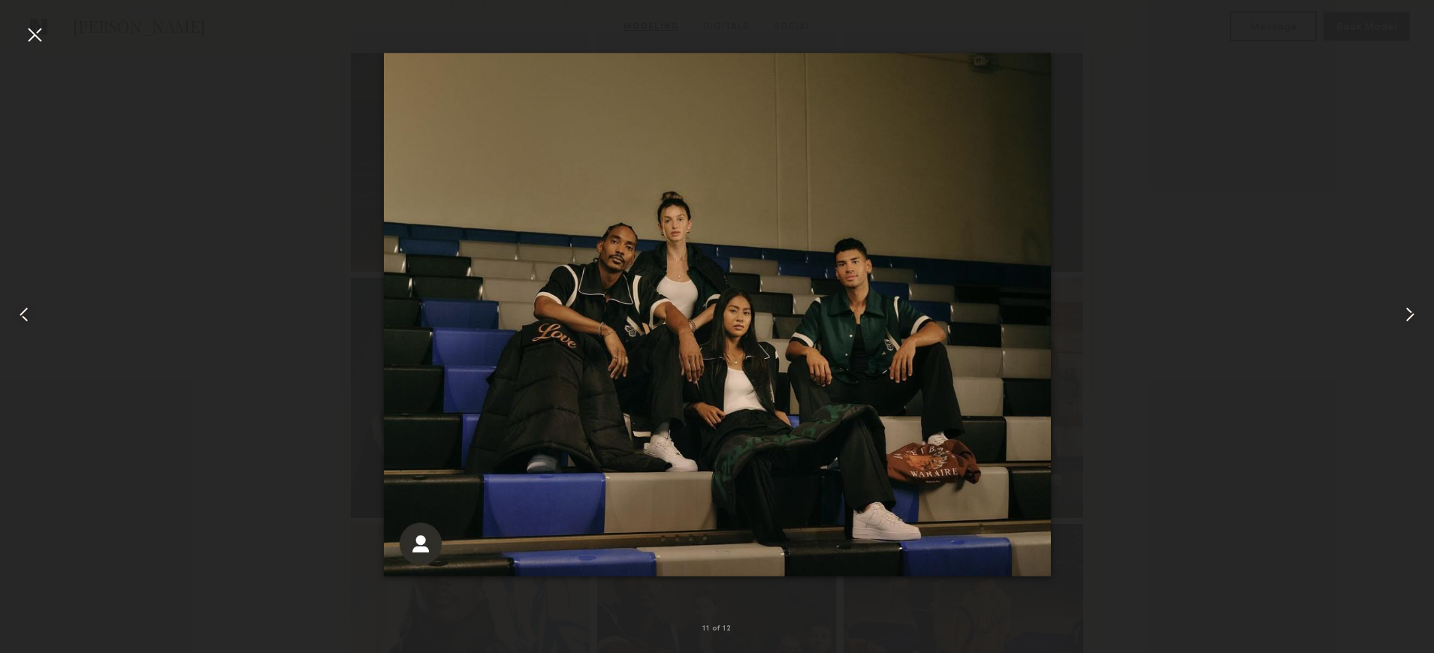
click at [1410, 319] on common-icon at bounding box center [1410, 315] width 24 height 24
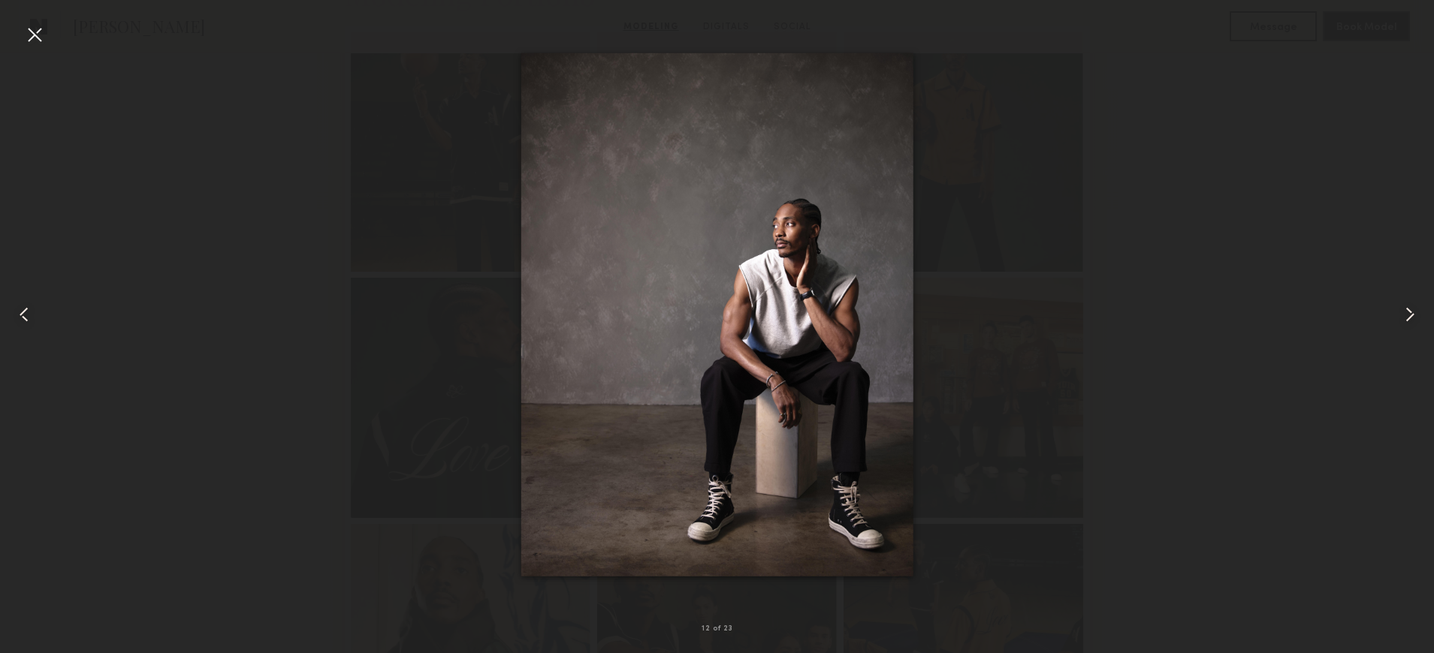
click at [36, 38] on div at bounding box center [35, 35] width 24 height 24
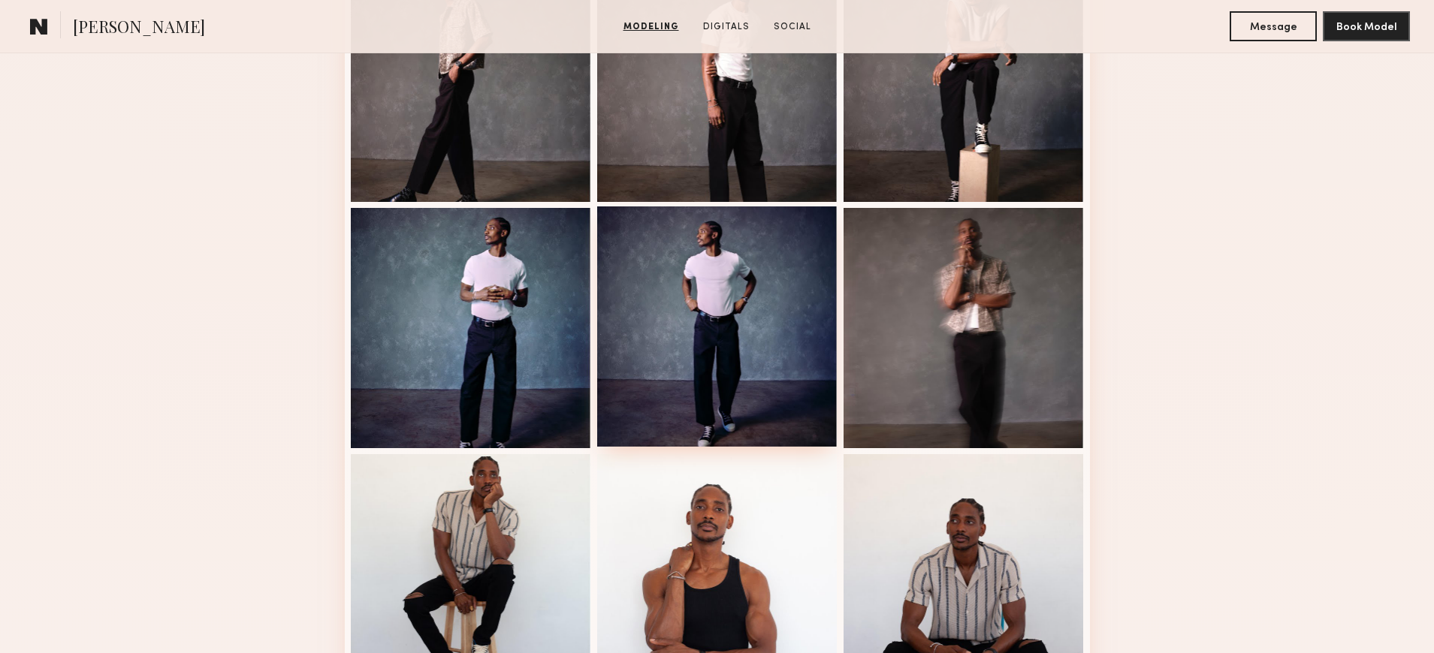
scroll to position [1471, 0]
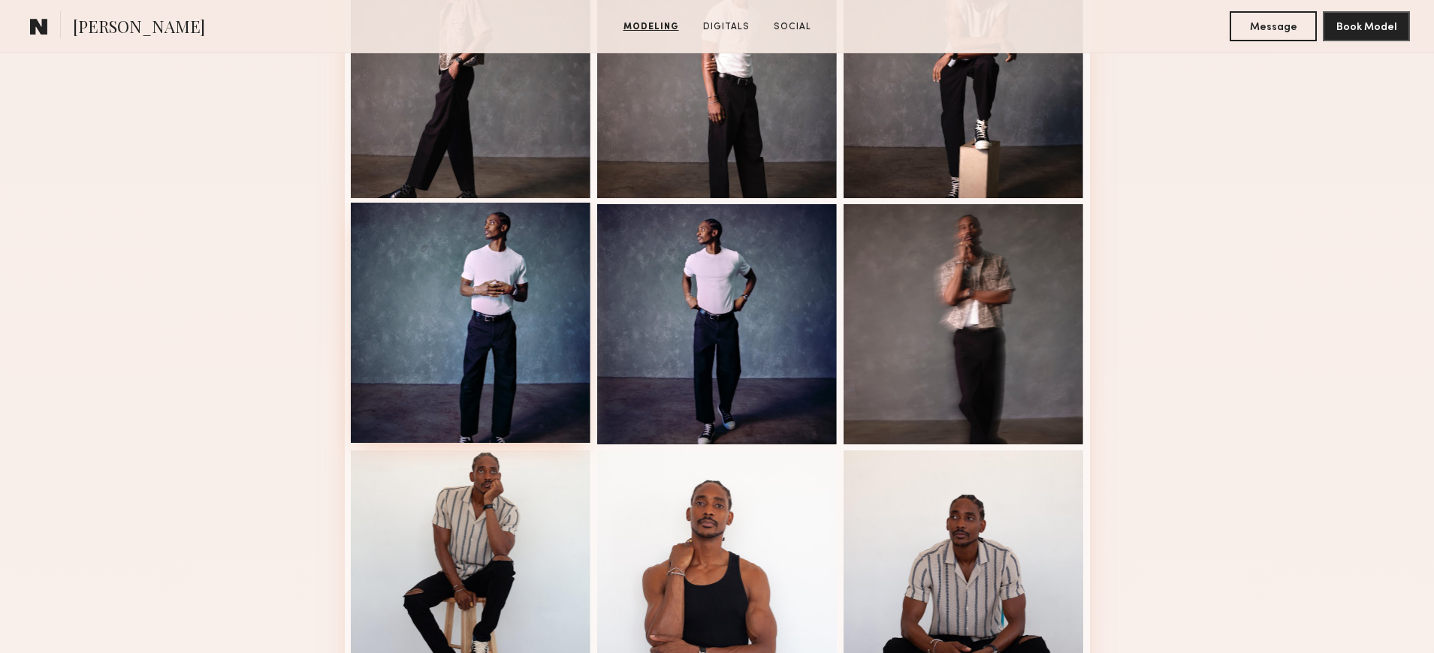
click at [531, 336] on div at bounding box center [471, 323] width 240 height 240
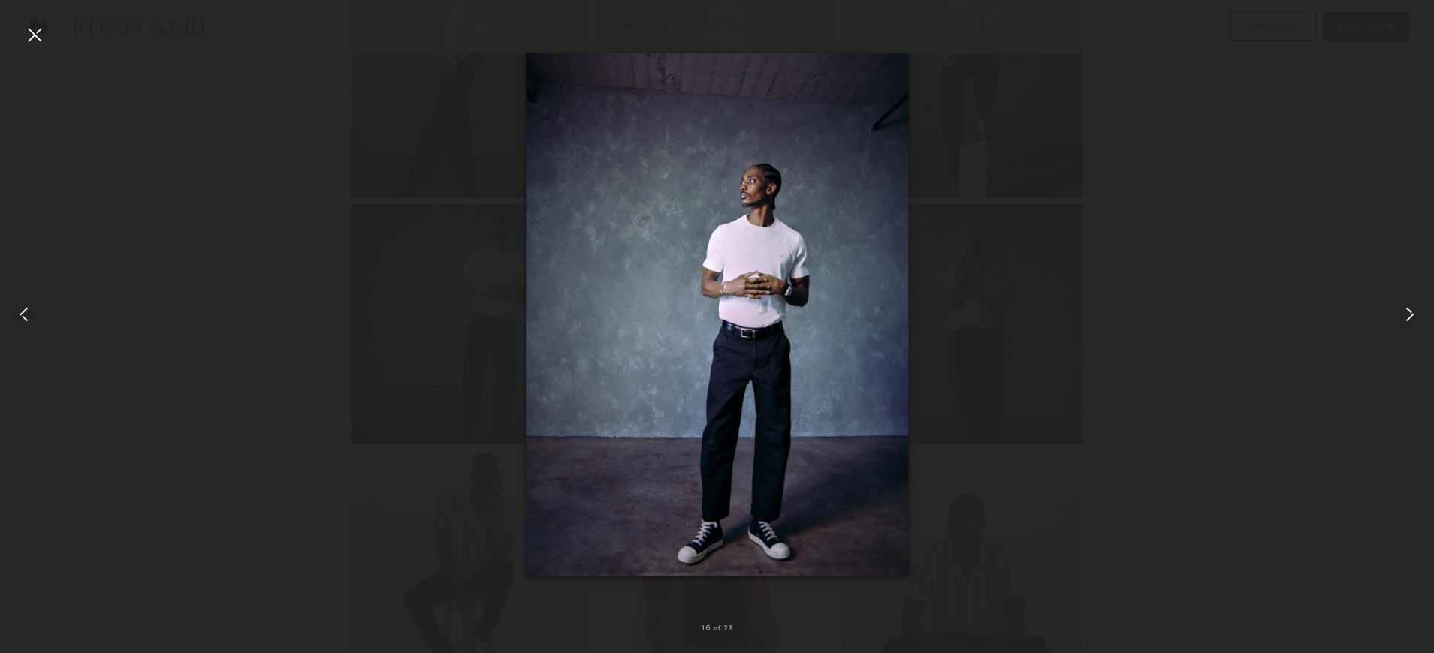
click at [98, 270] on div at bounding box center [717, 314] width 1434 height 581
click at [149, 291] on div at bounding box center [717, 314] width 1434 height 581
click at [41, 26] on div at bounding box center [35, 35] width 24 height 24
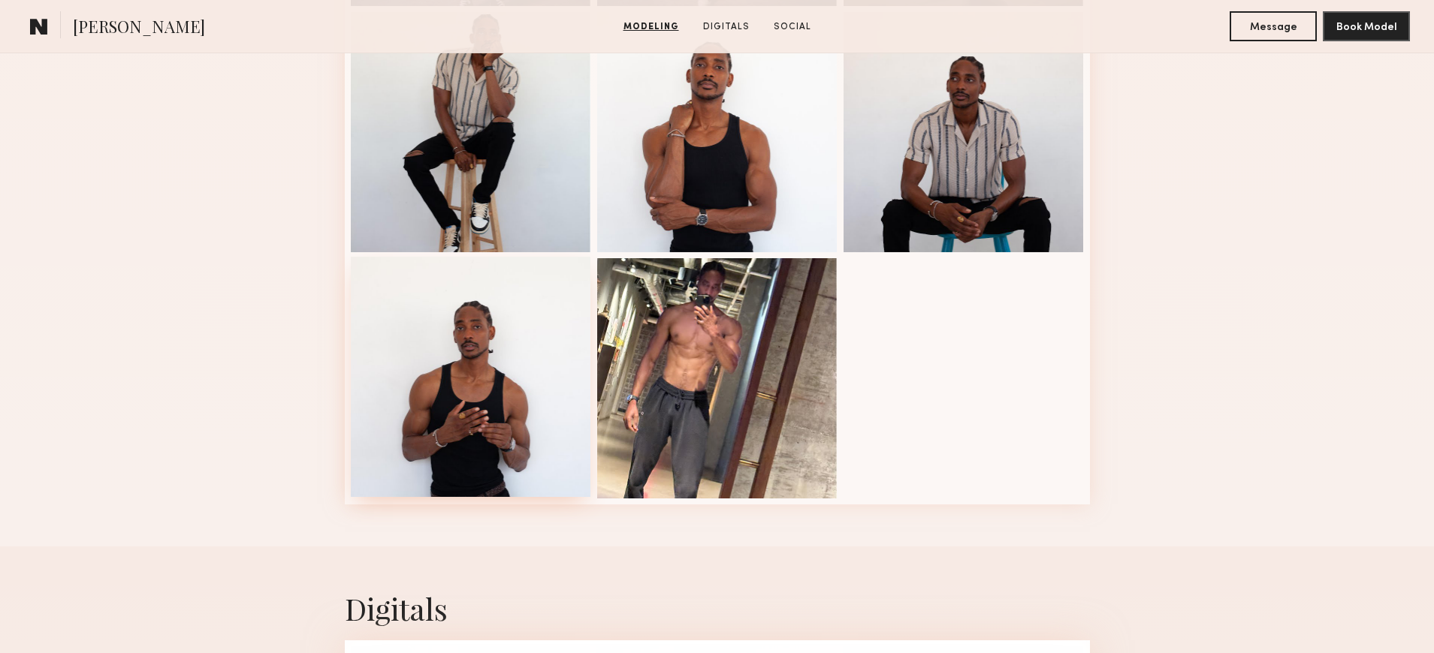
scroll to position [1905, 0]
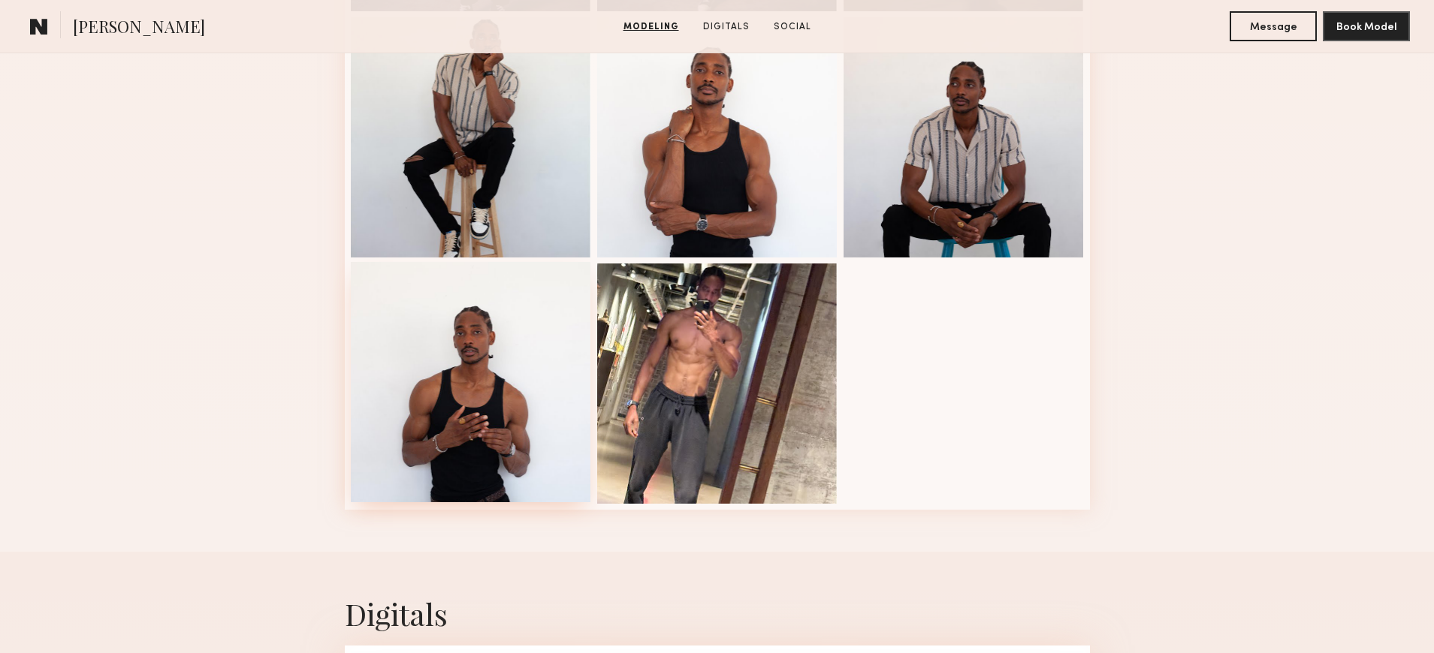
click at [497, 395] on div at bounding box center [471, 382] width 240 height 240
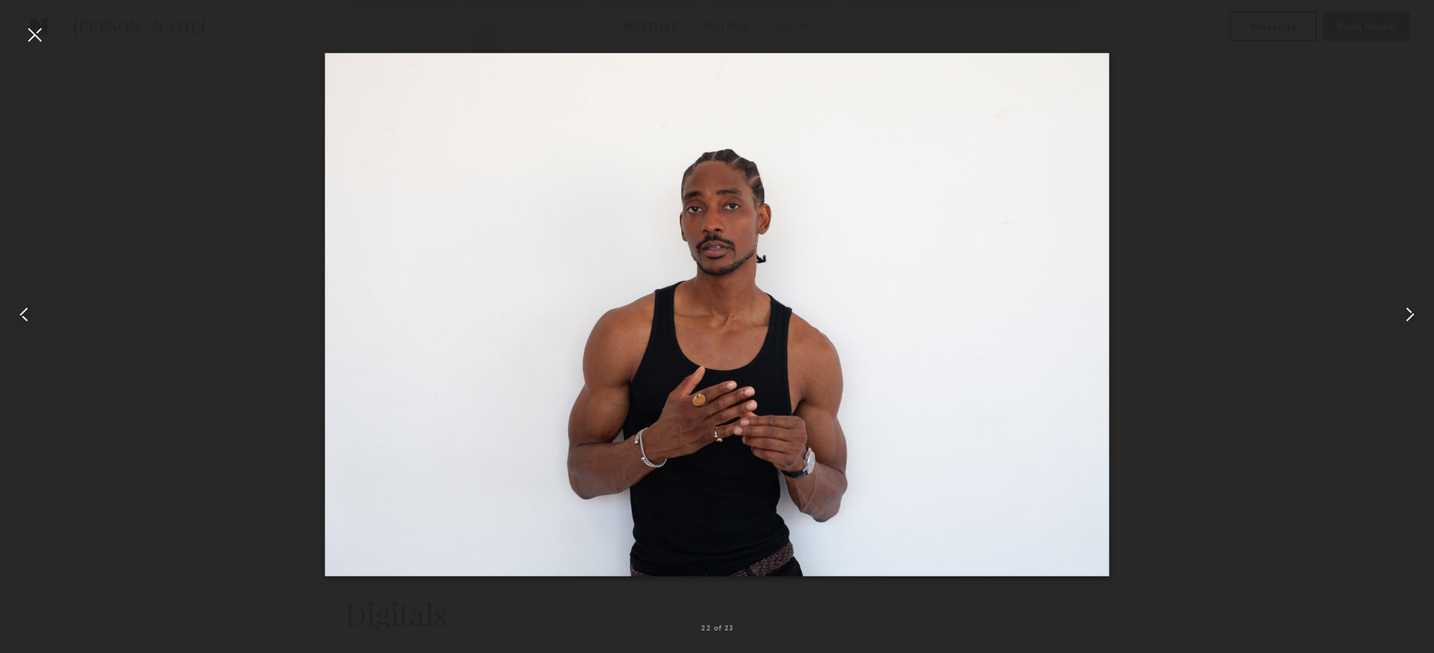
click at [35, 37] on div at bounding box center [35, 35] width 24 height 24
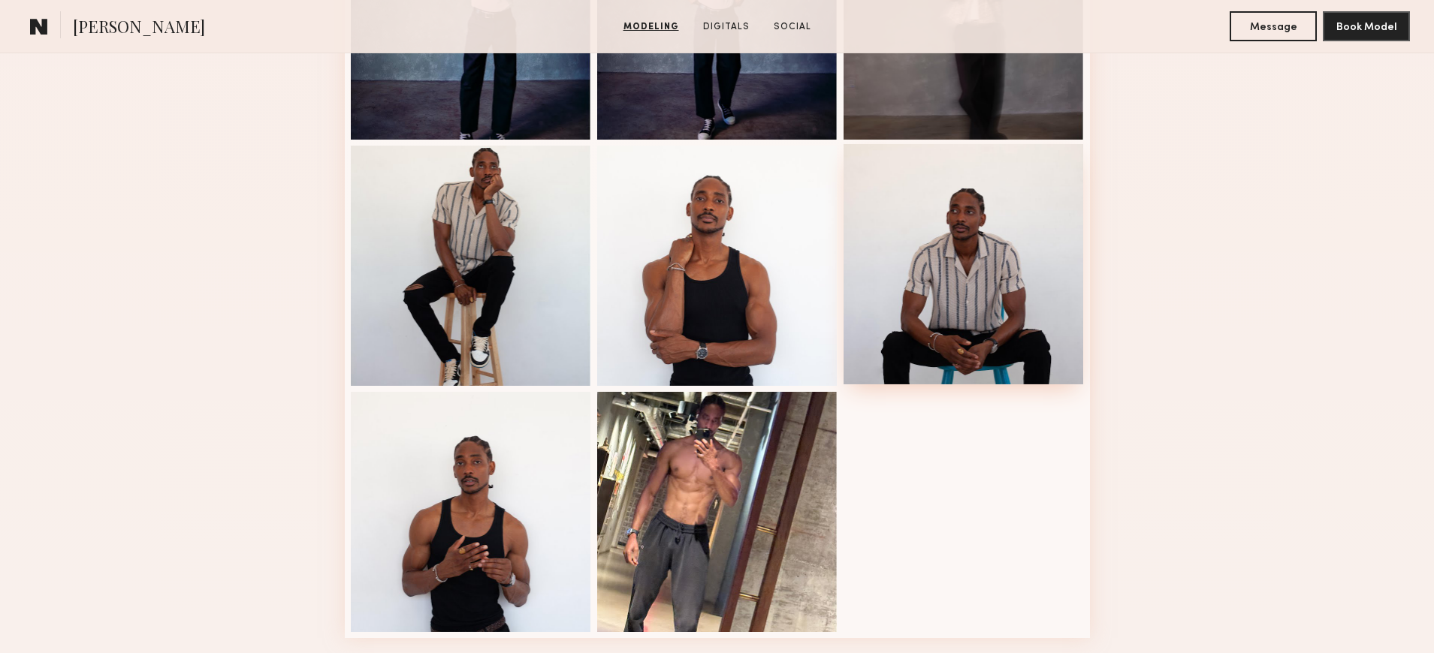
scroll to position [1818, 0]
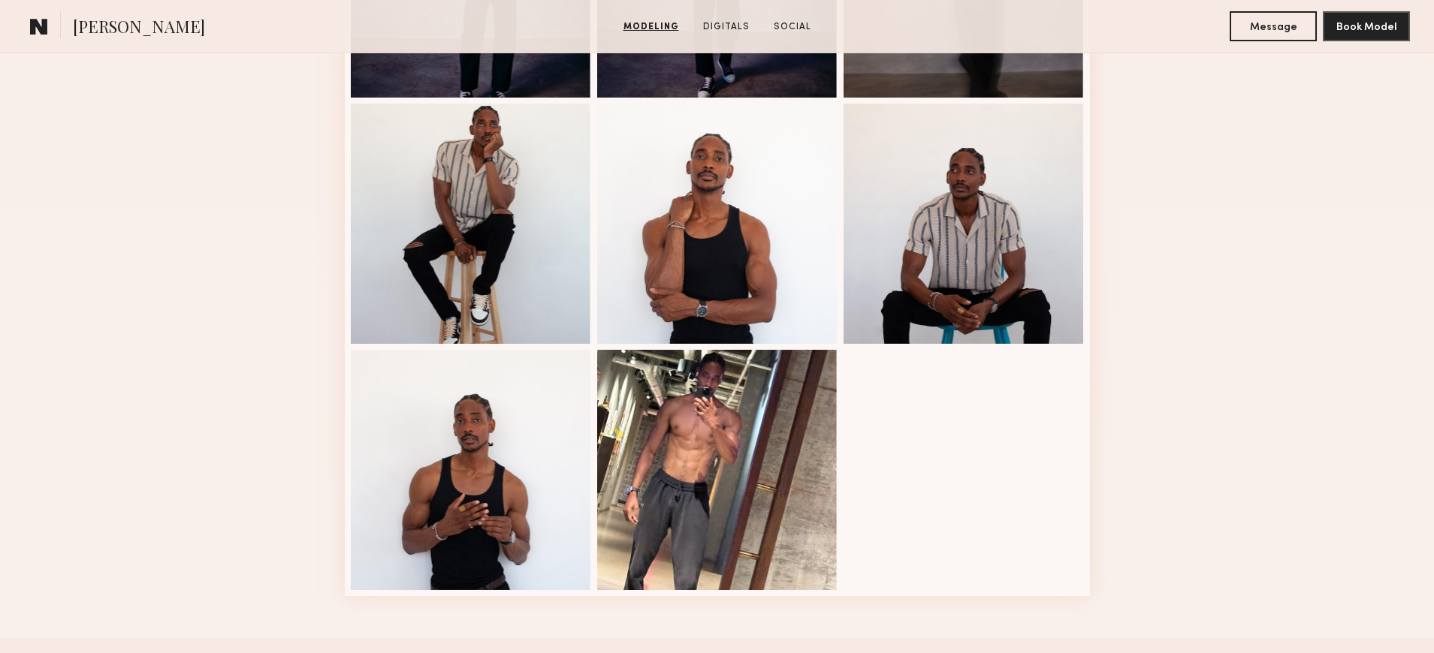
click at [665, 24] on link "Modeling" at bounding box center [651, 27] width 68 height 14
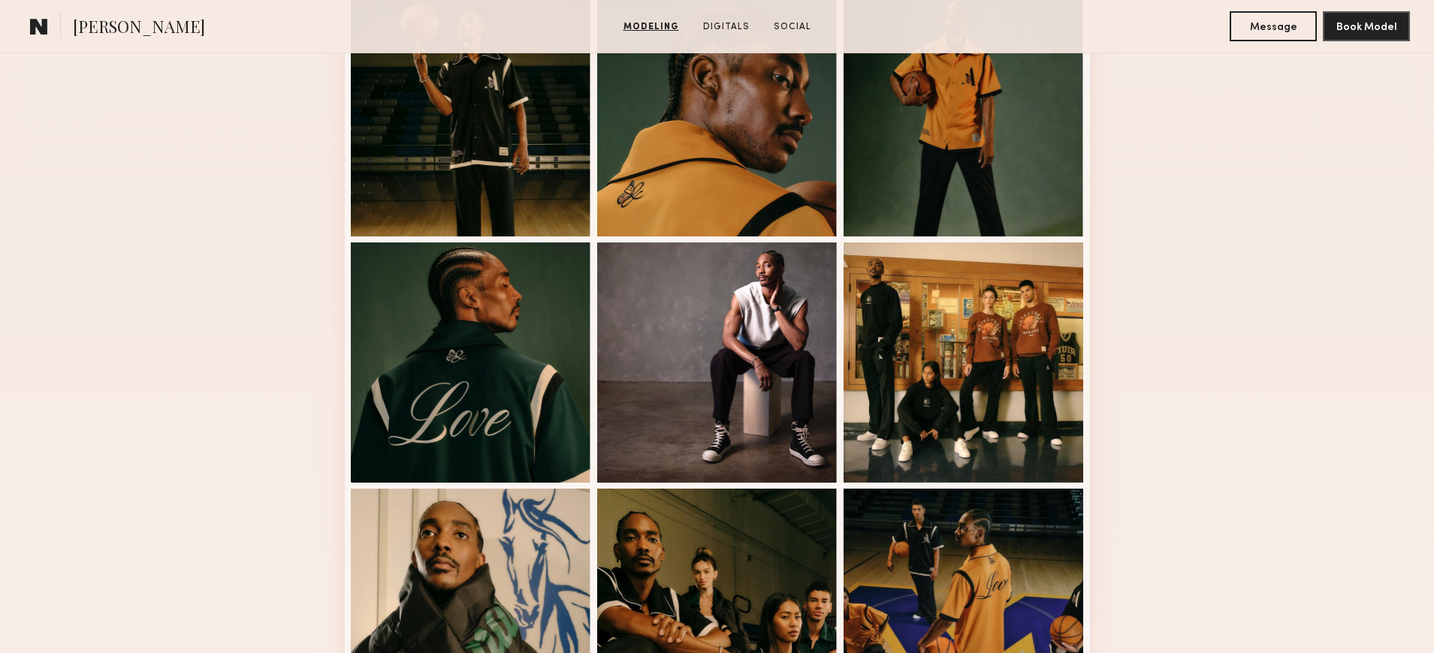
scroll to position [253, 0]
